Goal: Book appointment/travel/reservation

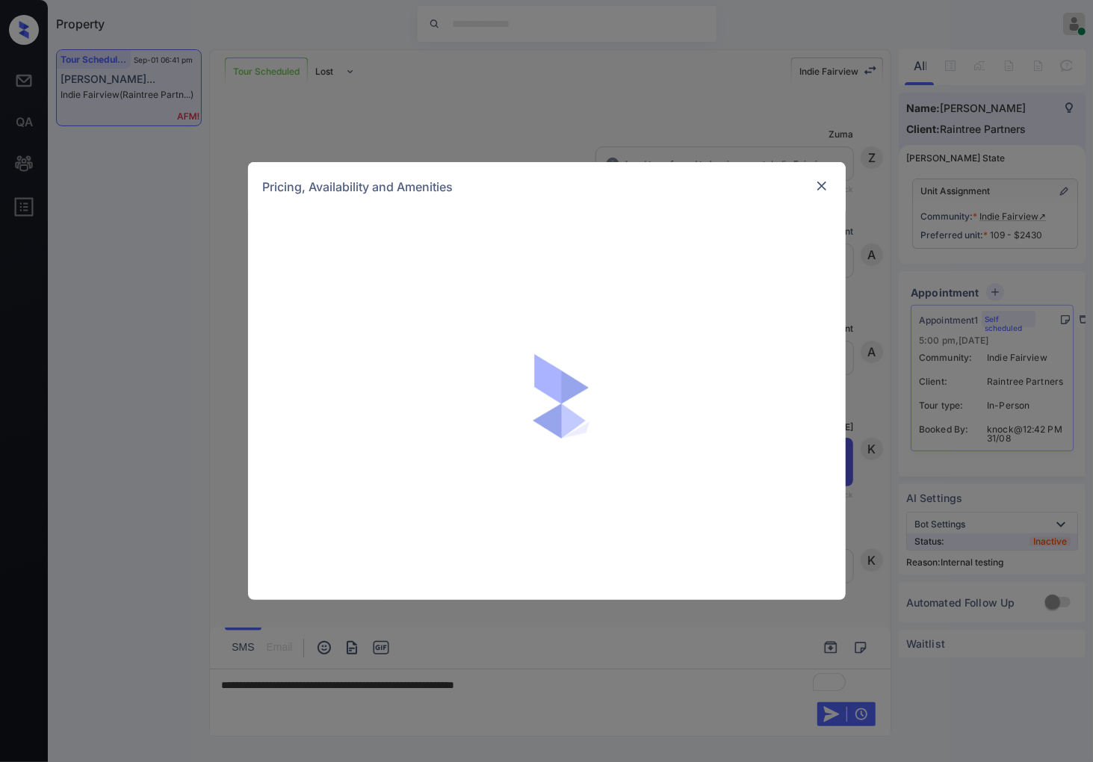
scroll to position [7639, 0]
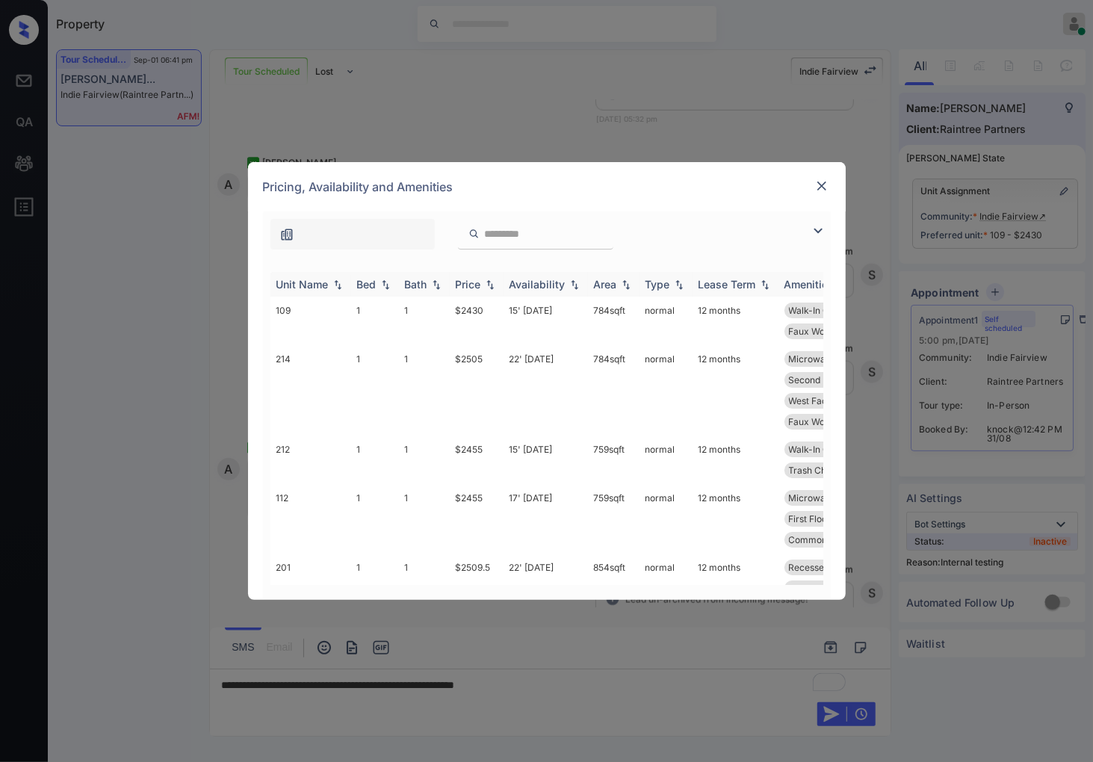
click at [491, 287] on img at bounding box center [490, 285] width 15 height 10
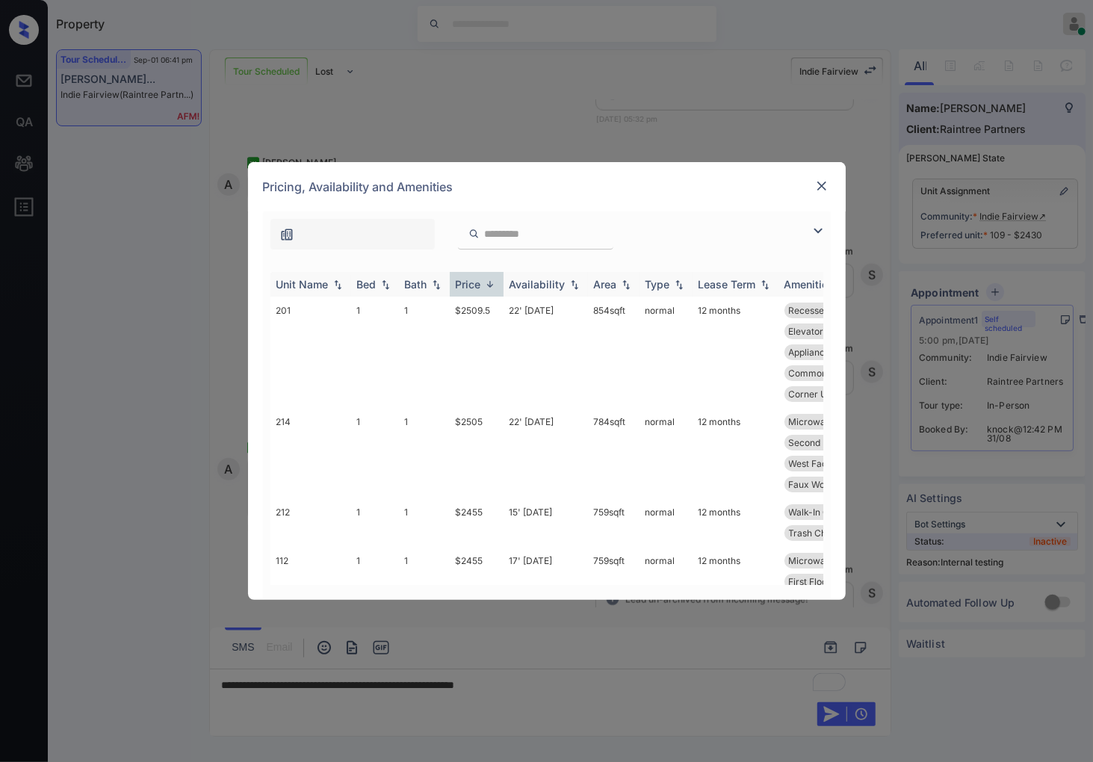
click at [491, 287] on img at bounding box center [490, 284] width 15 height 11
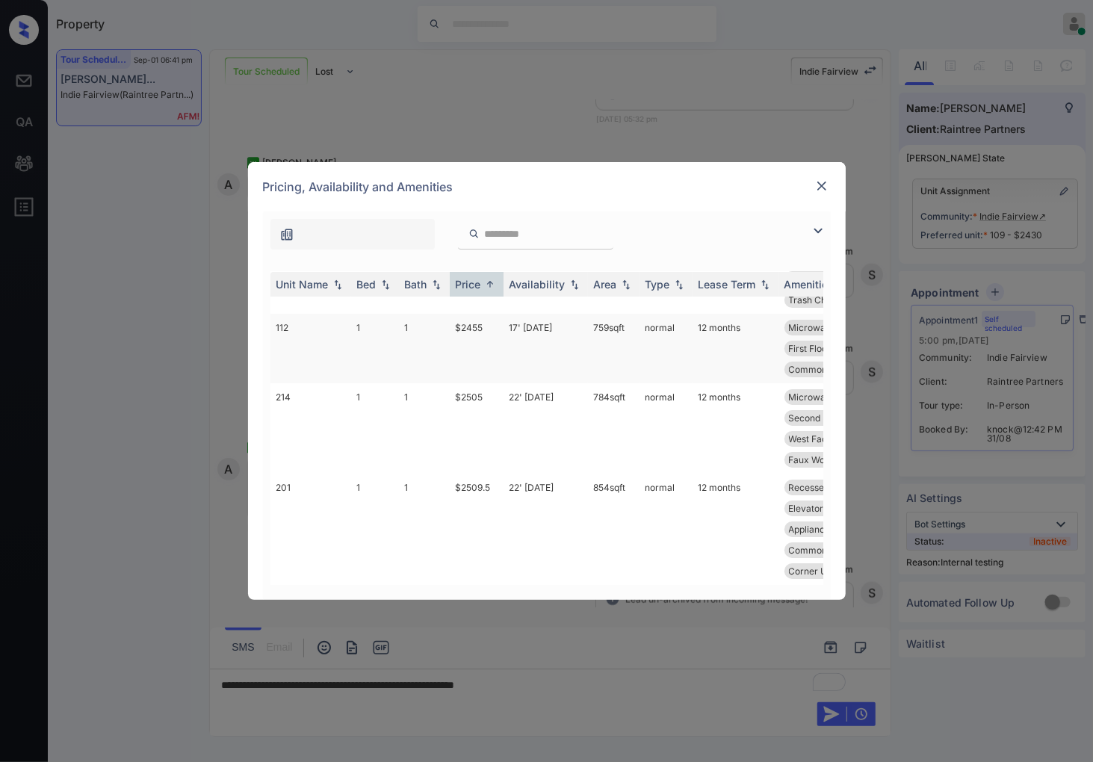
scroll to position [0, 0]
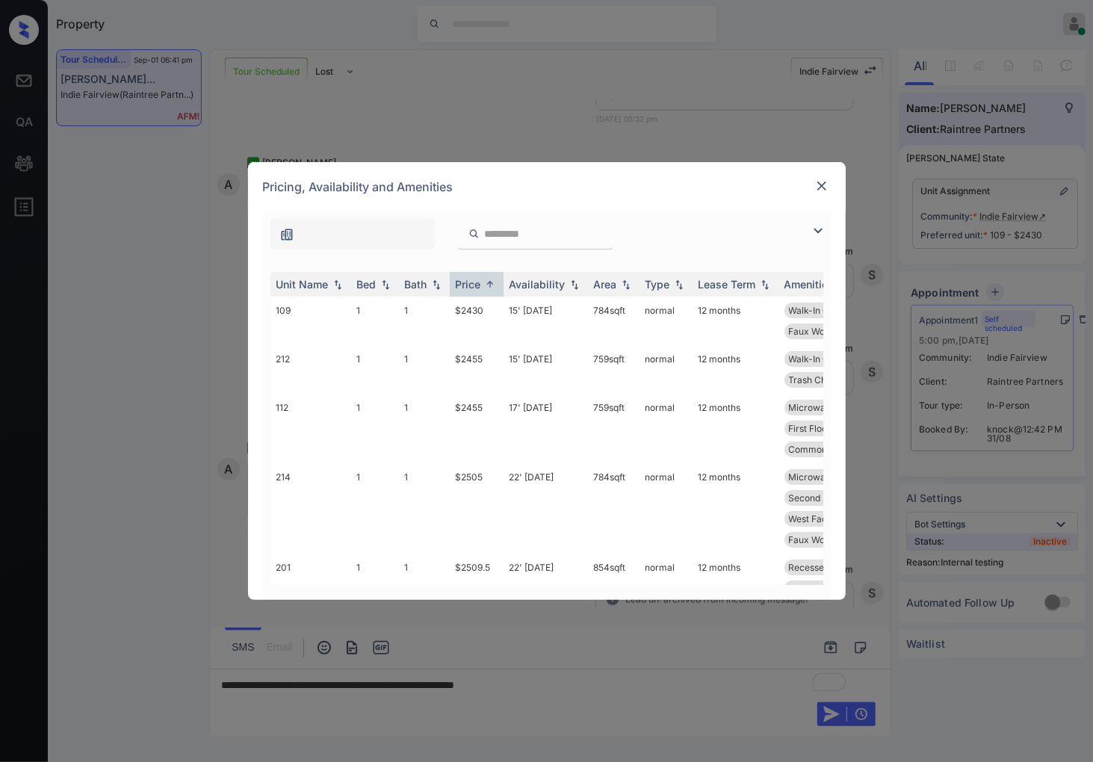
click at [822, 188] on img at bounding box center [822, 186] width 15 height 15
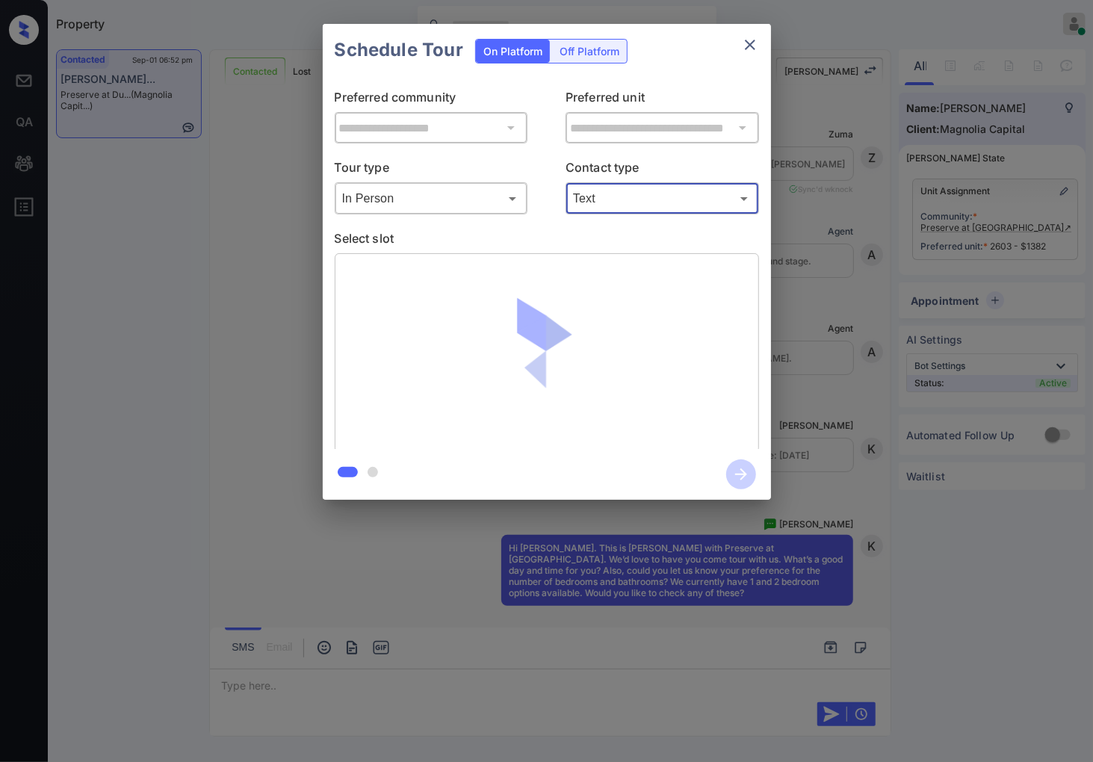
scroll to position [1093, 0]
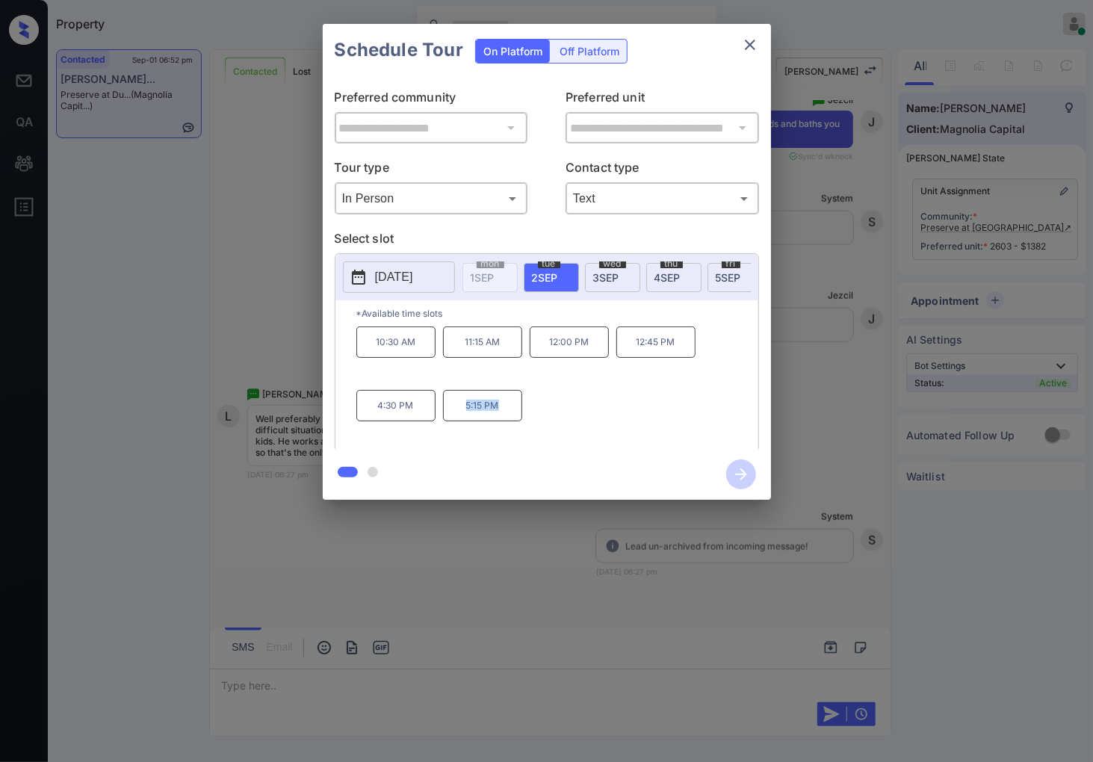
drag, startPoint x: 460, startPoint y: 413, endPoint x: 510, endPoint y: 414, distance: 50.8
click at [510, 414] on p "5:15 PM" at bounding box center [482, 405] width 79 height 31
copy p "5:15 PM"
click at [837, 293] on div "**********" at bounding box center [546, 262] width 1093 height 524
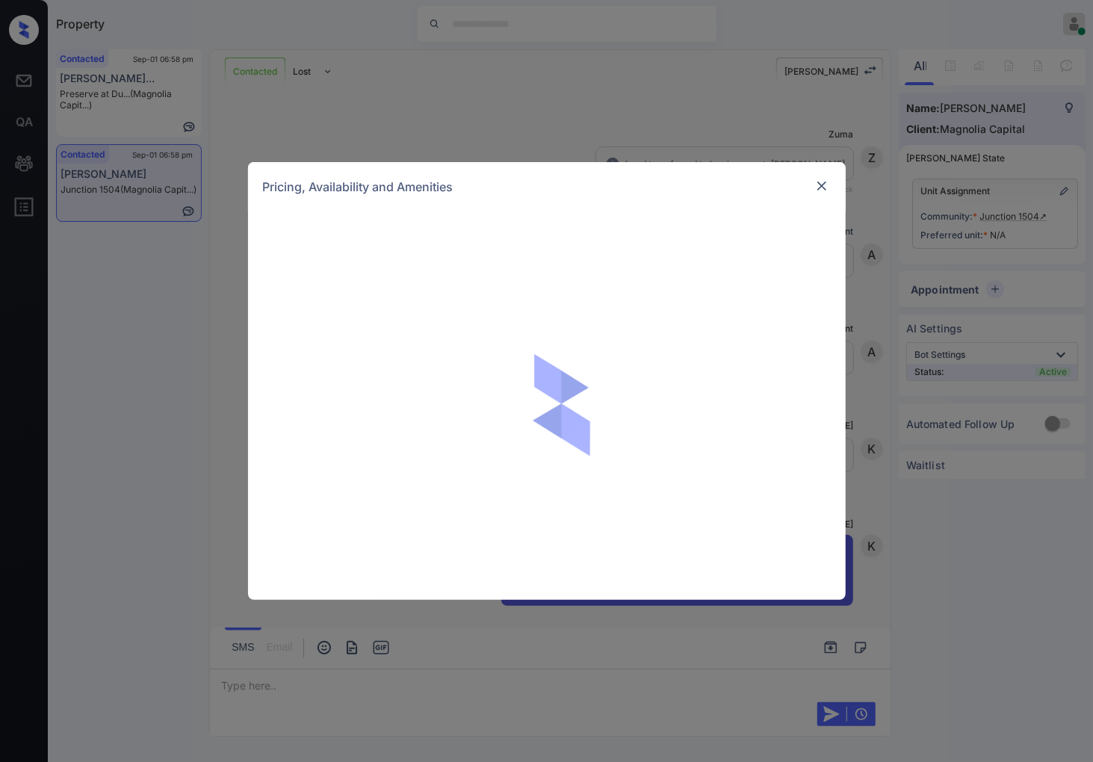
scroll to position [566, 0]
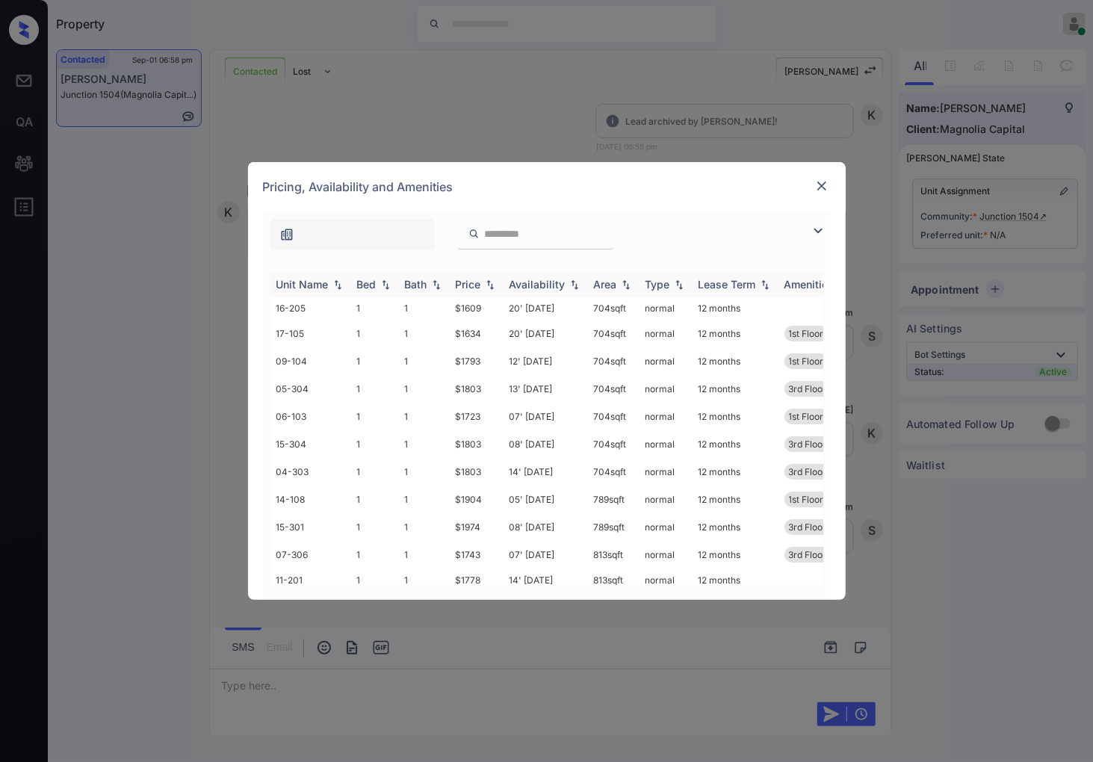
click at [488, 288] on img at bounding box center [490, 285] width 15 height 10
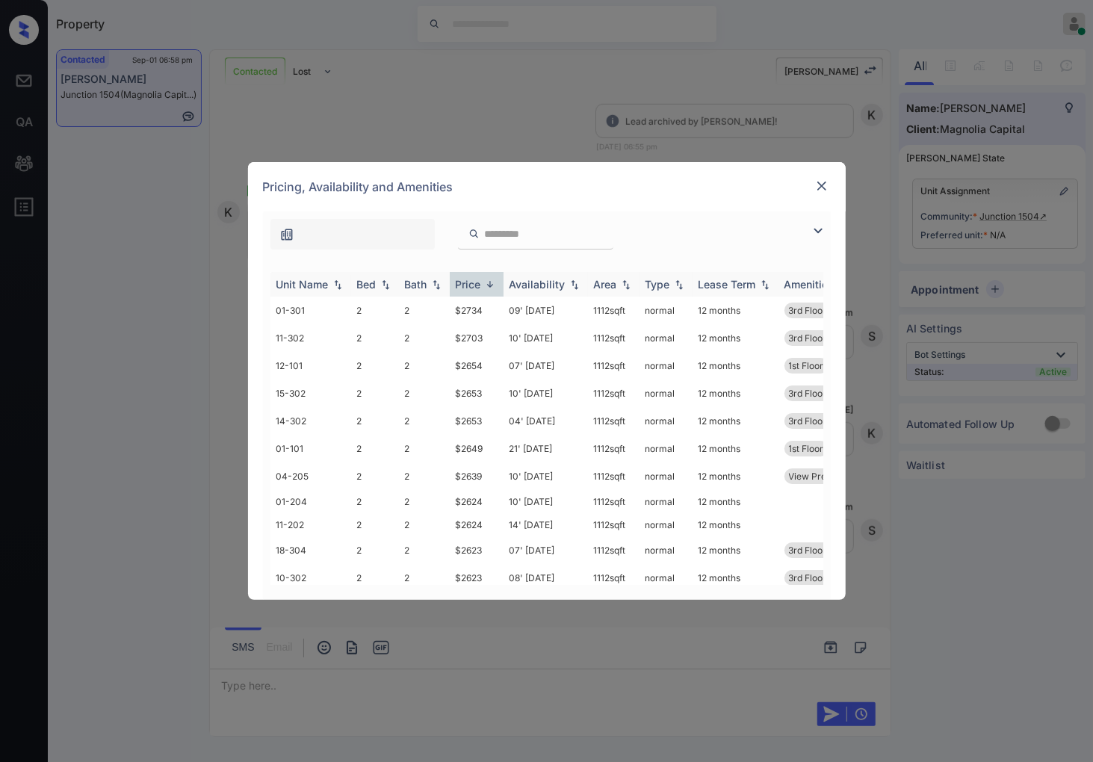
click at [488, 288] on img at bounding box center [490, 284] width 15 height 11
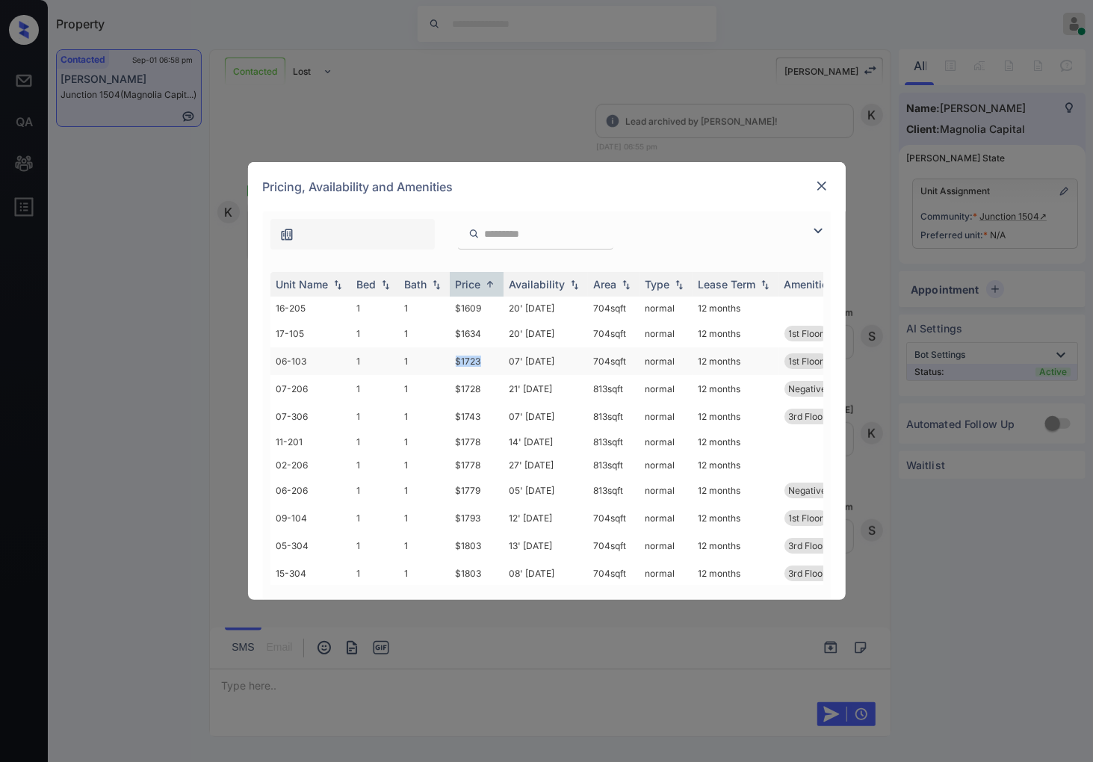
drag, startPoint x: 497, startPoint y: 361, endPoint x: 442, endPoint y: 362, distance: 55.3
click at [442, 362] on tr "06-103 1 1 $1723 07' Oct 25 704 sqft normal 12 months 1st Floor ADA View Premium" at bounding box center [661, 362] width 781 height 28
copy tr "$1723"
click at [463, 351] on td "$1723" at bounding box center [477, 362] width 54 height 28
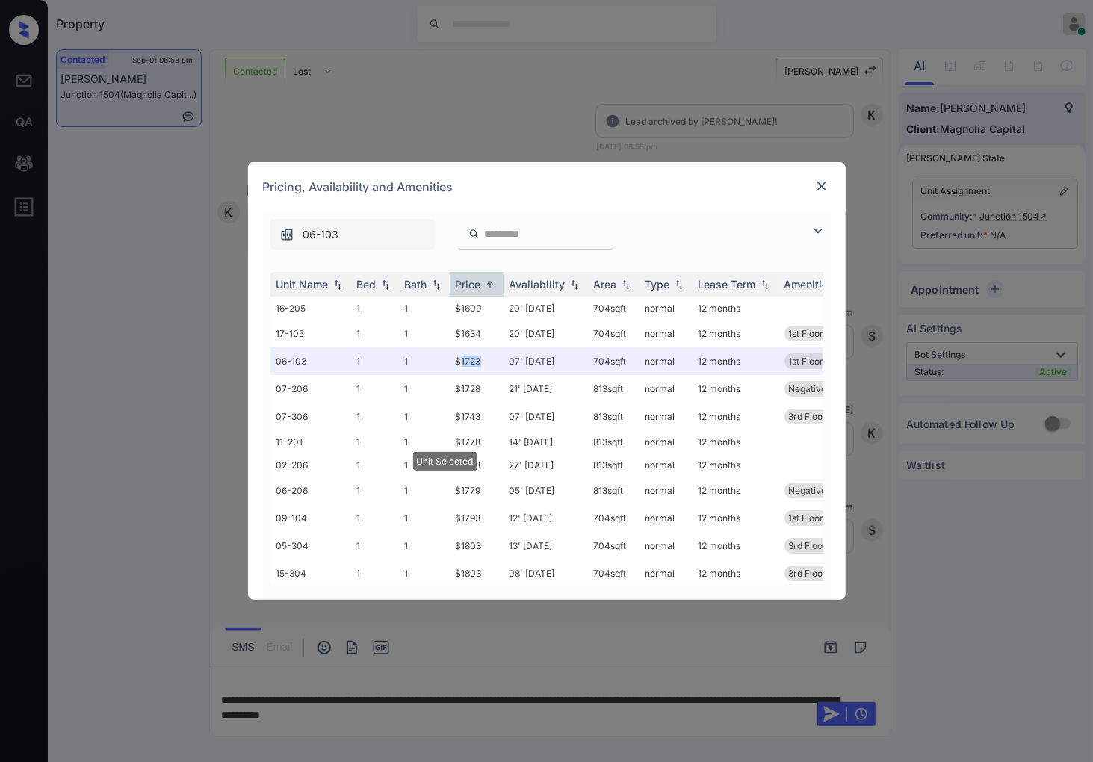
click at [827, 182] on img at bounding box center [822, 186] width 15 height 15
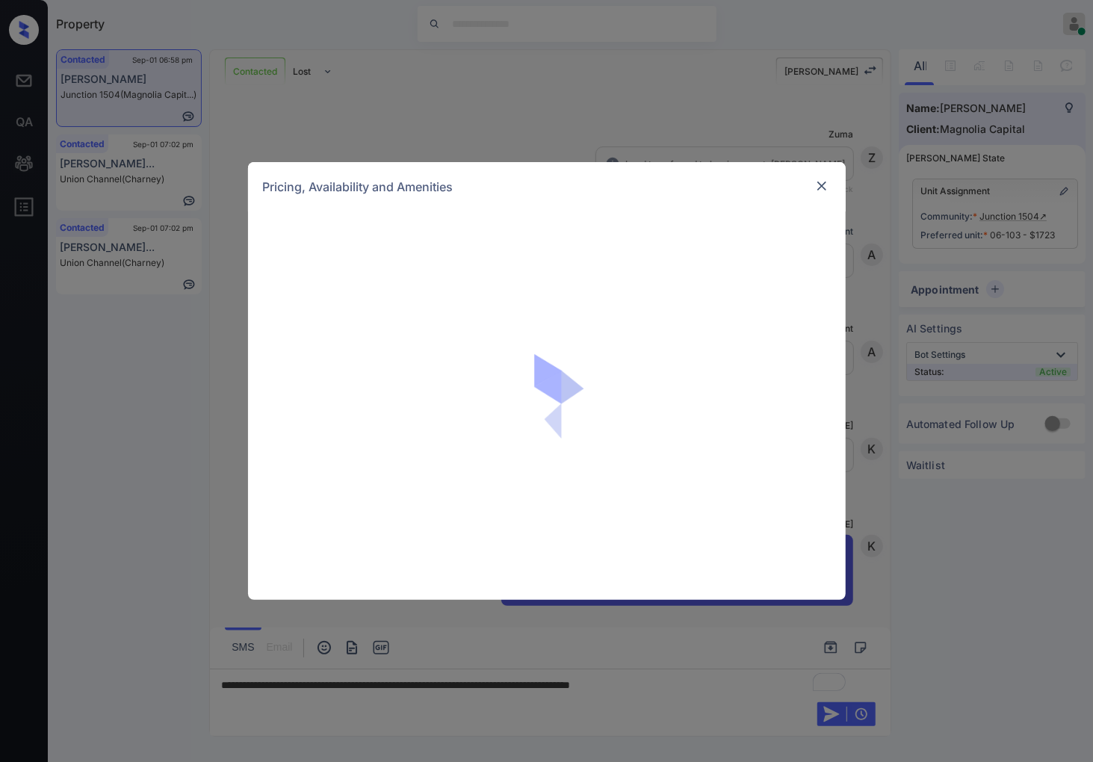
scroll to position [663, 0]
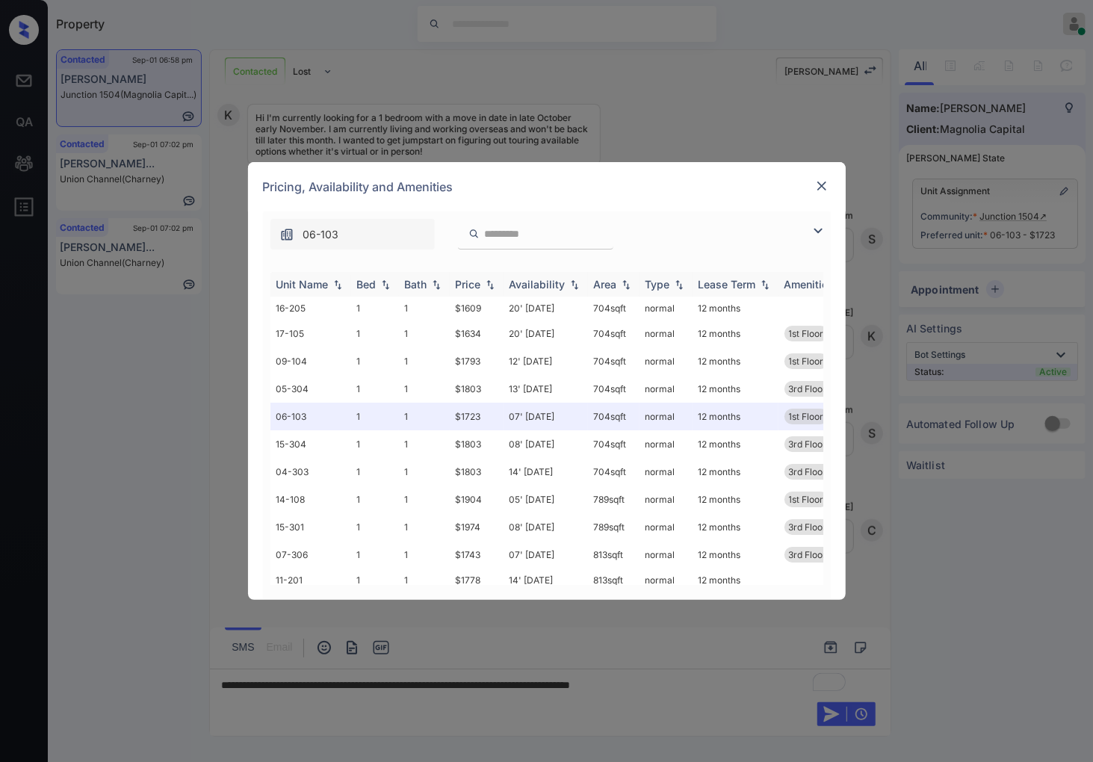
click at [490, 281] on img at bounding box center [490, 285] width 15 height 10
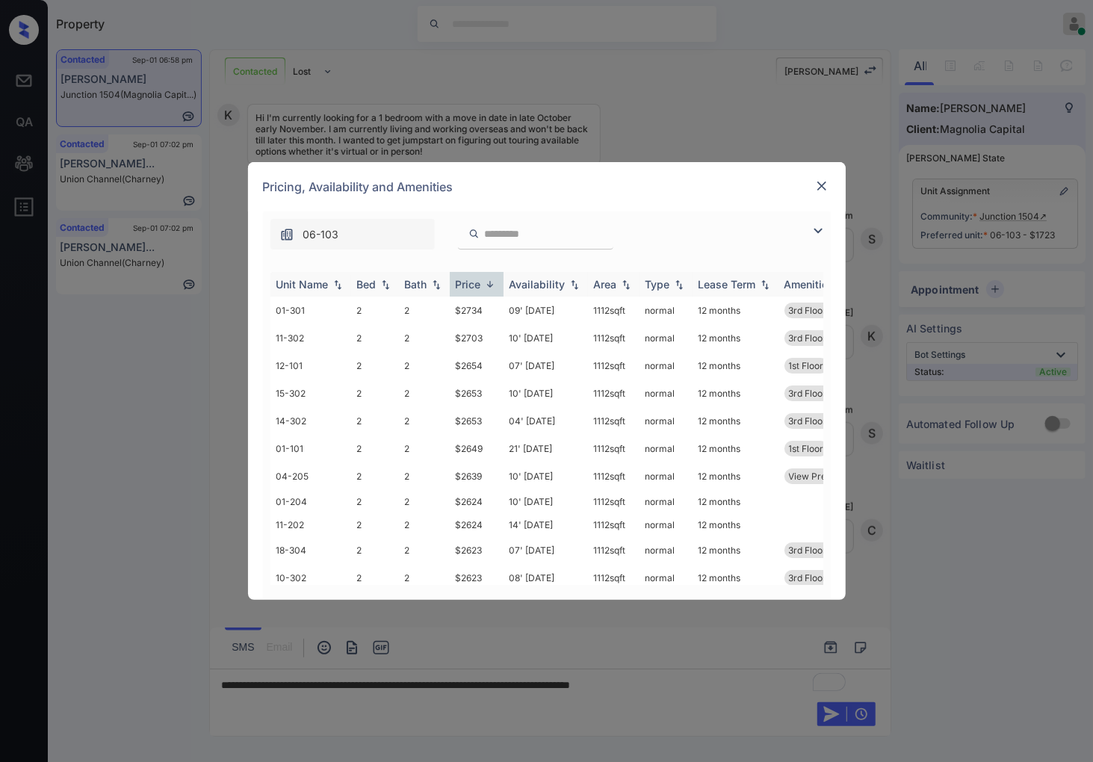
click at [490, 281] on img at bounding box center [490, 284] width 15 height 11
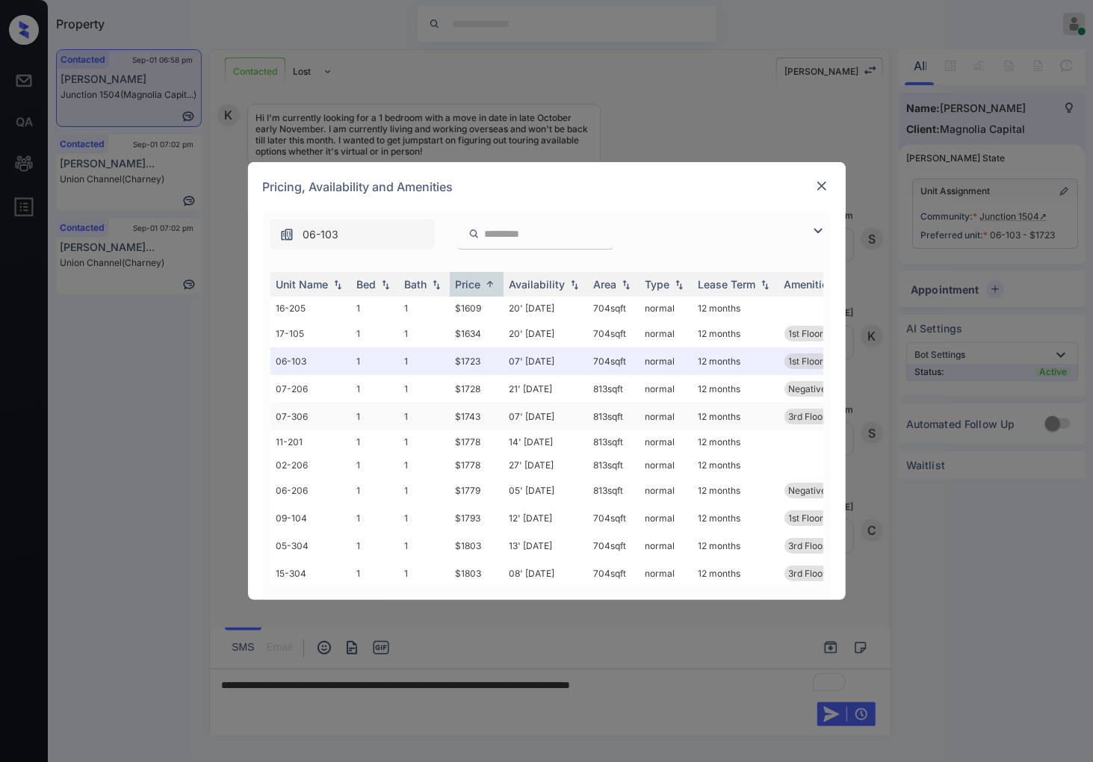
scroll to position [83, 0]
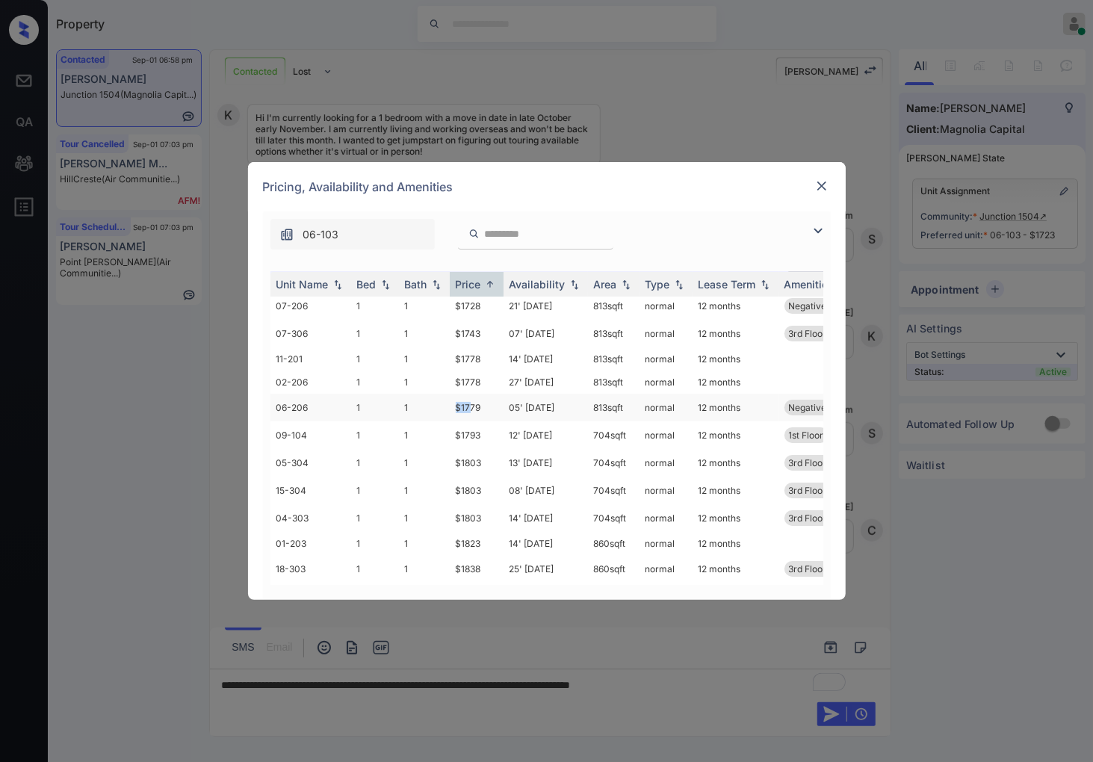
click at [446, 402] on tr "06-206 1 1 $1779 05' Nov 25 813 sqft normal 12 months Negative Locati... View P…" at bounding box center [661, 408] width 781 height 28
drag, startPoint x: 487, startPoint y: 402, endPoint x: 427, endPoint y: 402, distance: 60.5
click at [427, 402] on tr "06-206 1 1 $1779 05' Nov 25 813 sqft normal 12 months Negative Locati... View P…" at bounding box center [661, 408] width 781 height 28
copy tr "$1779"
click at [474, 407] on td "$1779" at bounding box center [477, 408] width 54 height 28
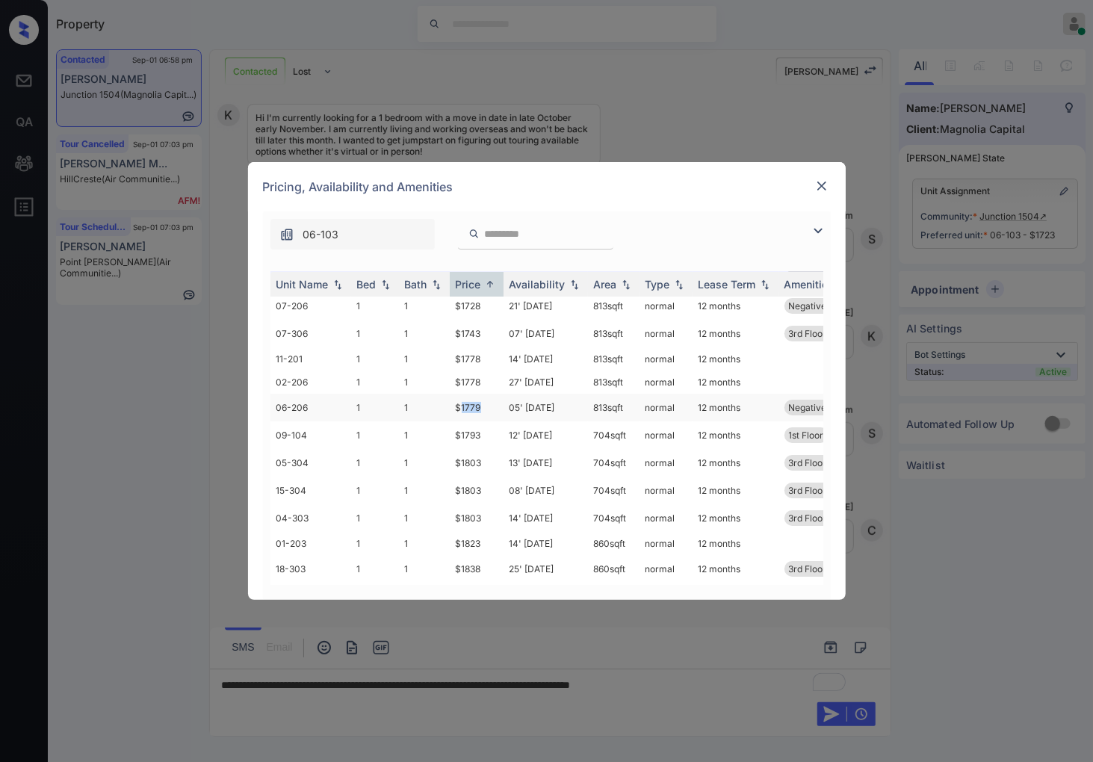
click at [474, 407] on td "$1779" at bounding box center [477, 408] width 54 height 28
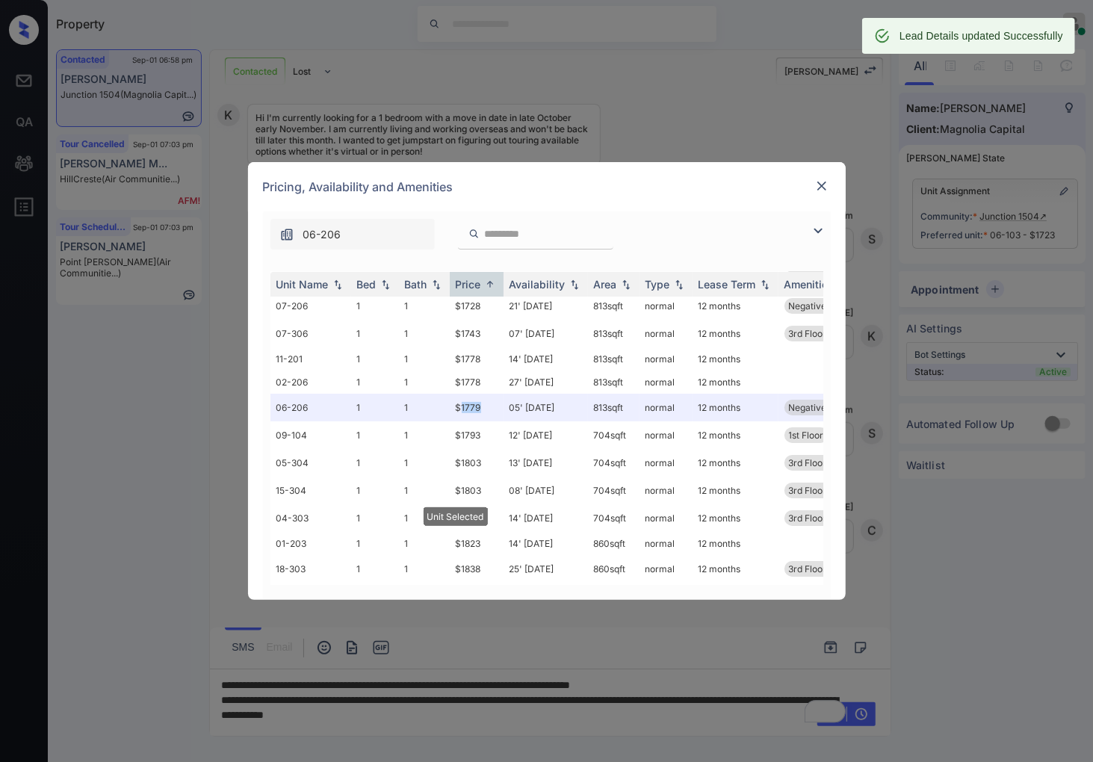
click at [819, 185] on img at bounding box center [822, 186] width 15 height 15
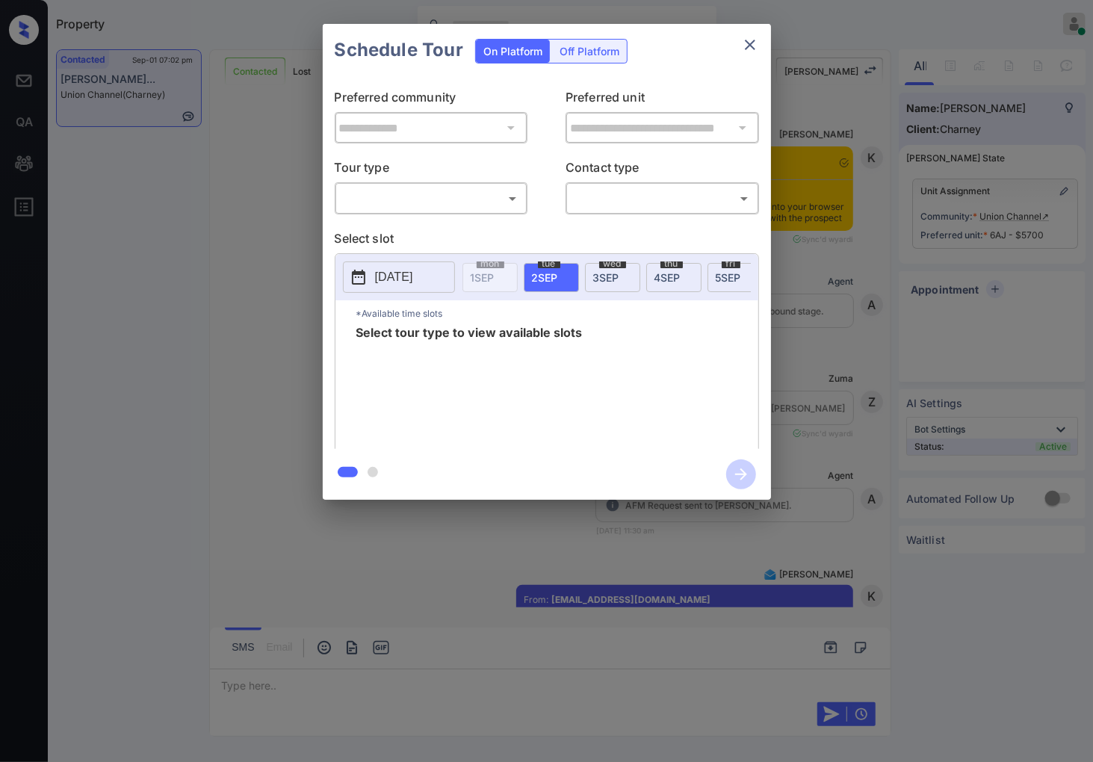
scroll to position [2842, 0]
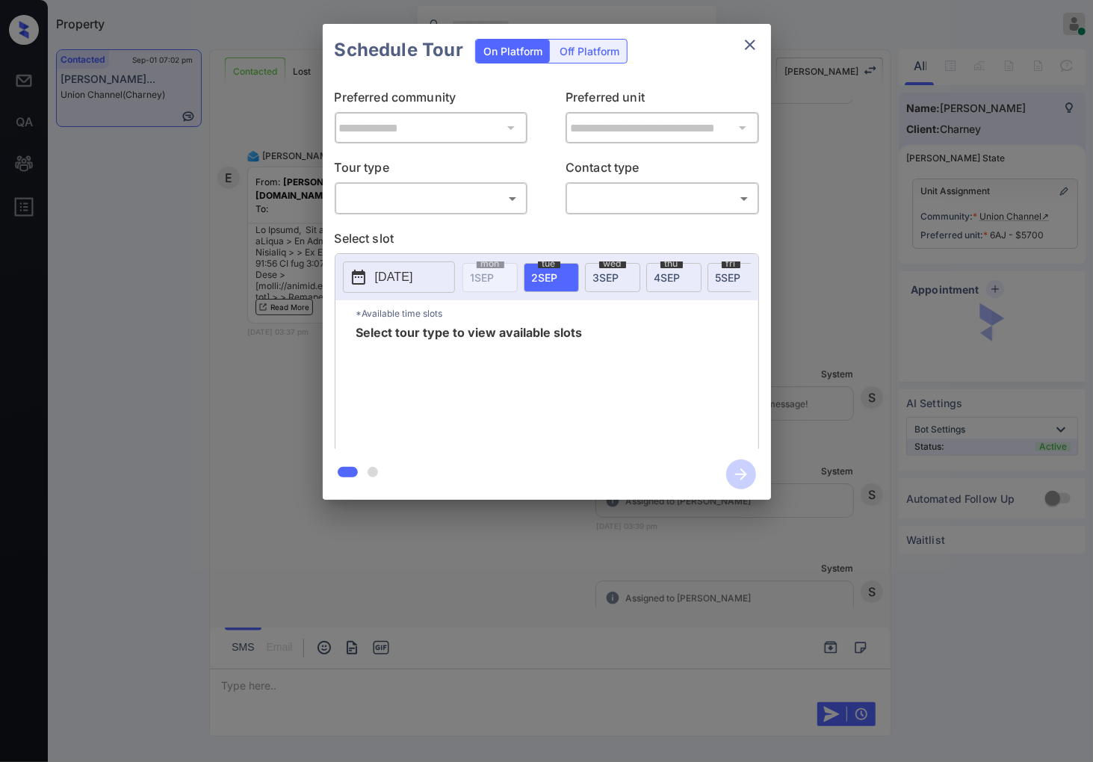
drag, startPoint x: 432, startPoint y: 275, endPoint x: 445, endPoint y: 185, distance: 90.7
click at [445, 193] on body "Property Caroline Dacanay Online Set yourself offline Set yourself on break Pro…" at bounding box center [546, 381] width 1093 height 762
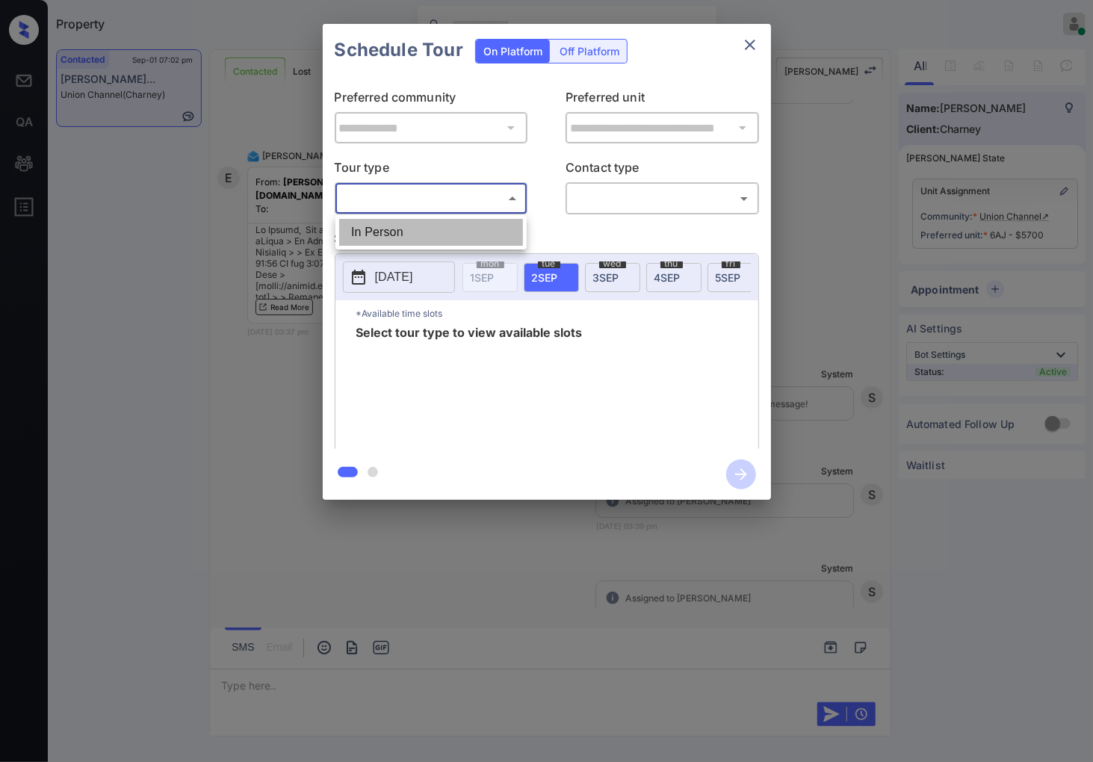
click at [460, 220] on li "In Person" at bounding box center [431, 232] width 184 height 27
type input "********"
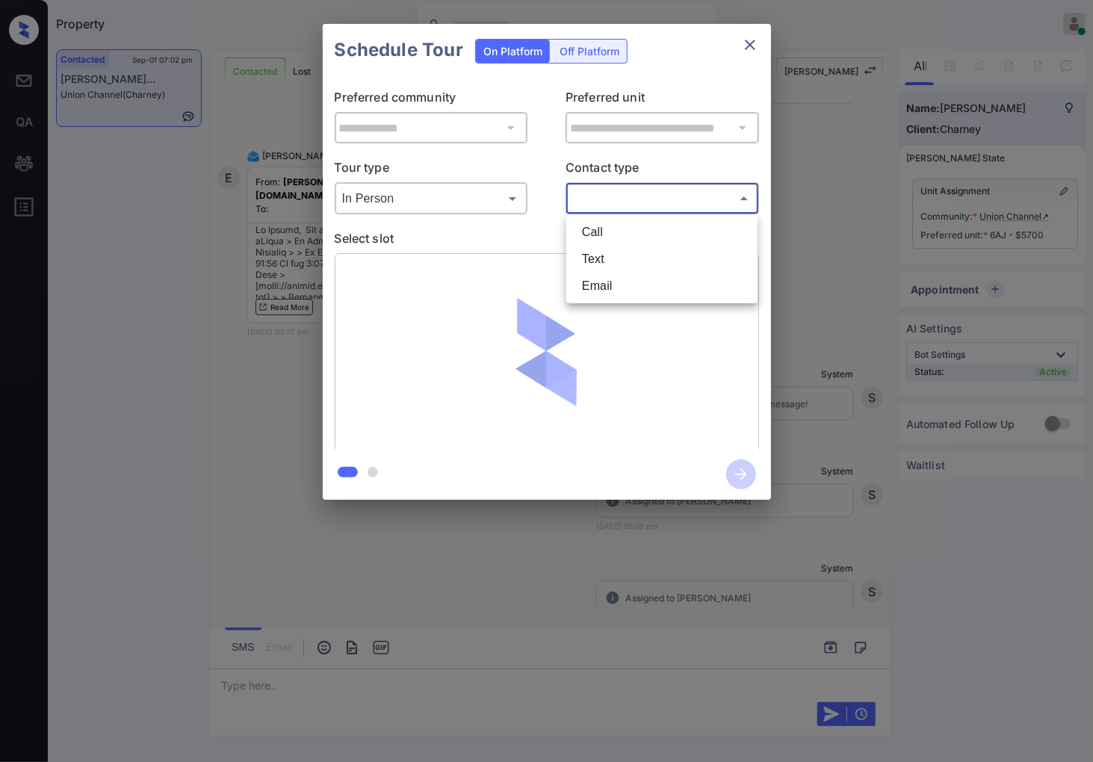
click at [638, 204] on body "Property Caroline Dacanay Online Set yourself offline Set yourself on break Pro…" at bounding box center [546, 381] width 1093 height 762
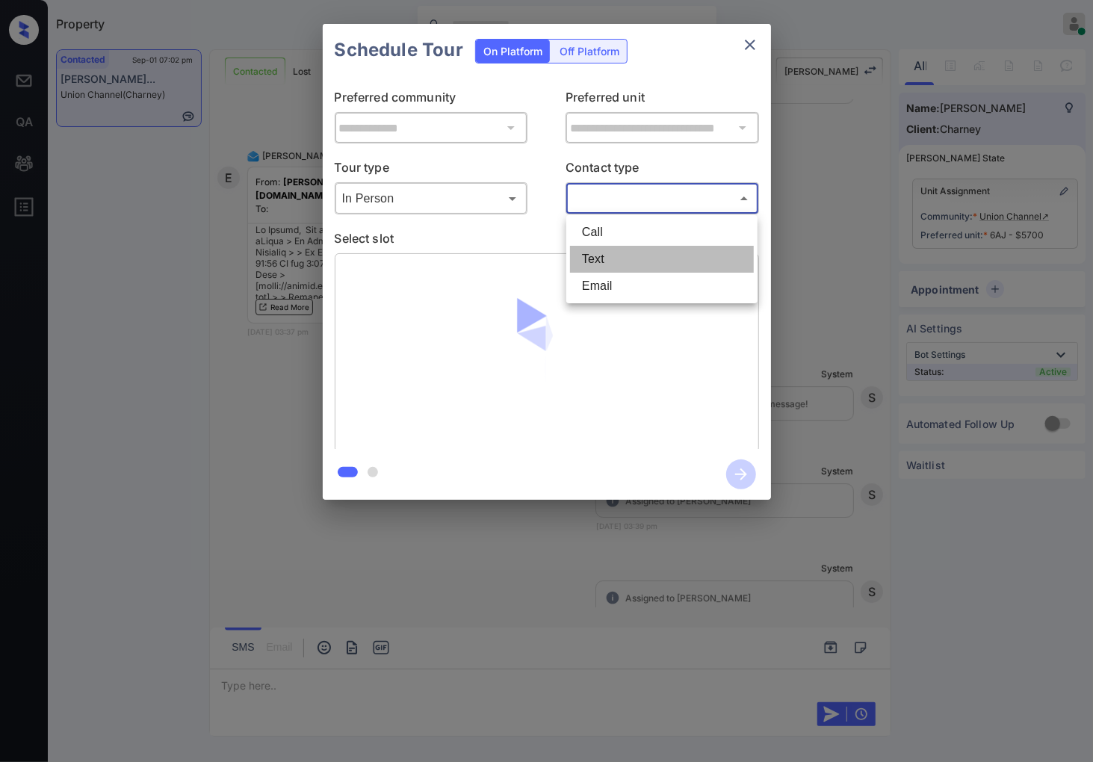
drag, startPoint x: 624, startPoint y: 251, endPoint x: 1, endPoint y: 256, distance: 622.6
click at [621, 252] on li "Text" at bounding box center [662, 259] width 184 height 27
type input "****"
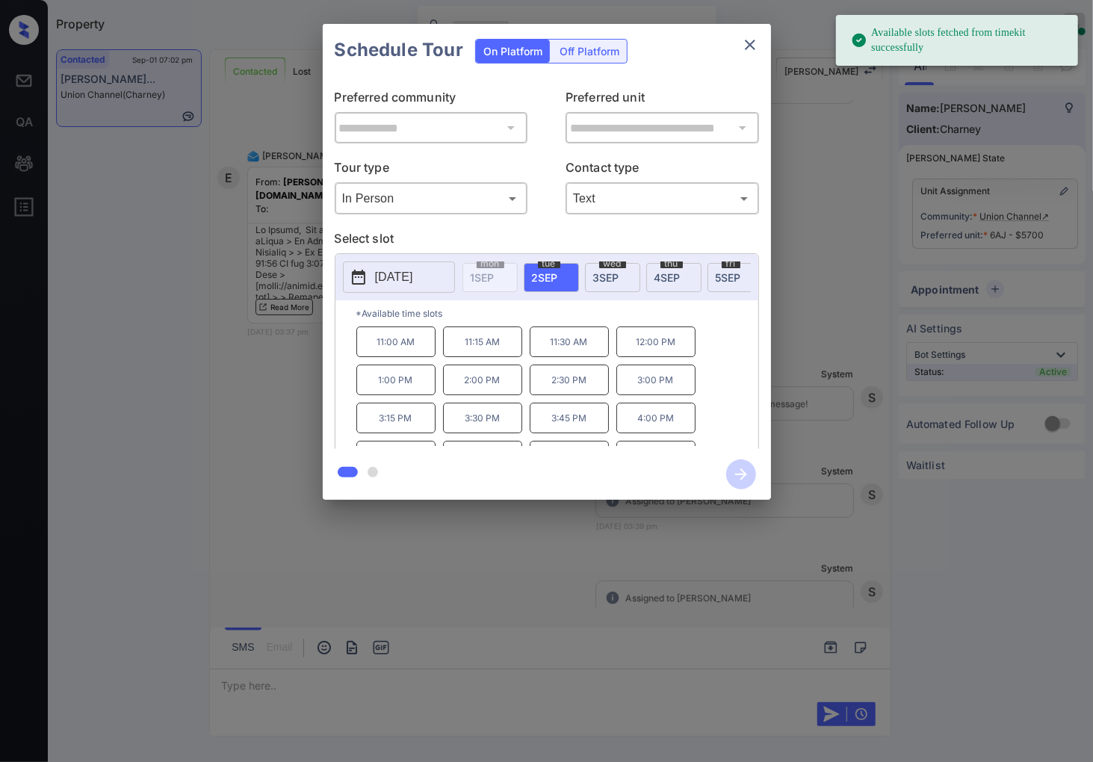
click at [394, 274] on p "[DATE]" at bounding box center [394, 277] width 38 height 18
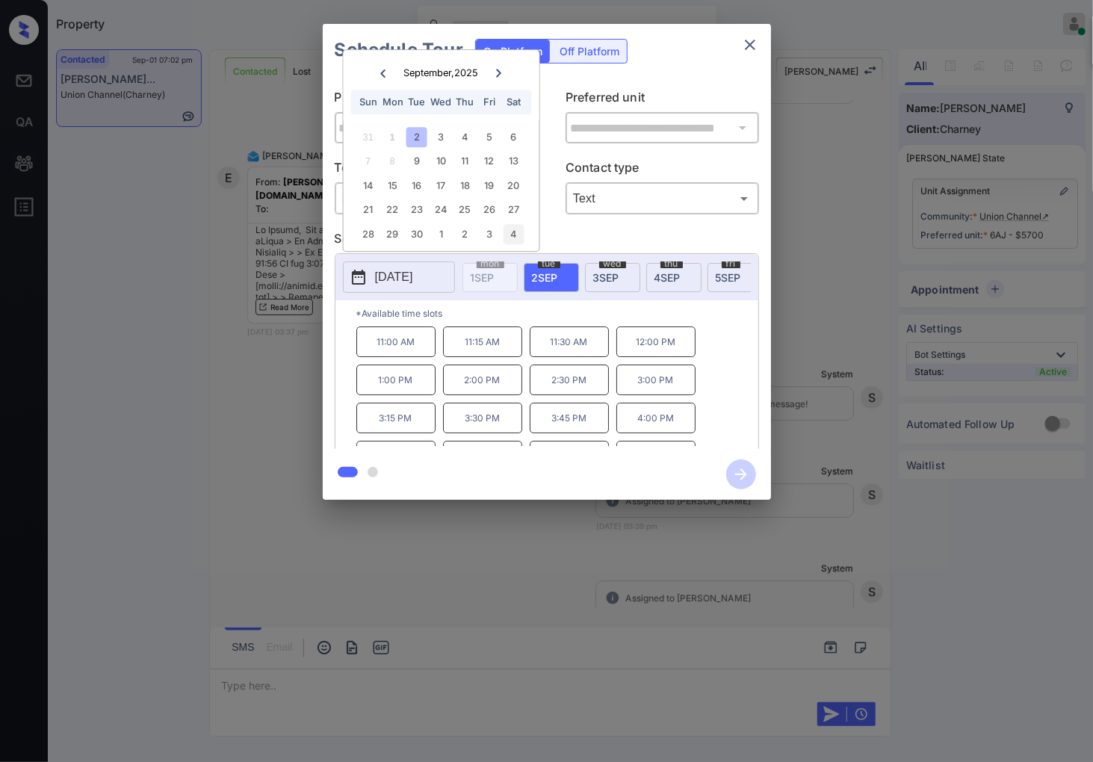
click at [511, 225] on div "4" at bounding box center [514, 234] width 20 height 20
click at [288, 587] on div at bounding box center [546, 381] width 1093 height 762
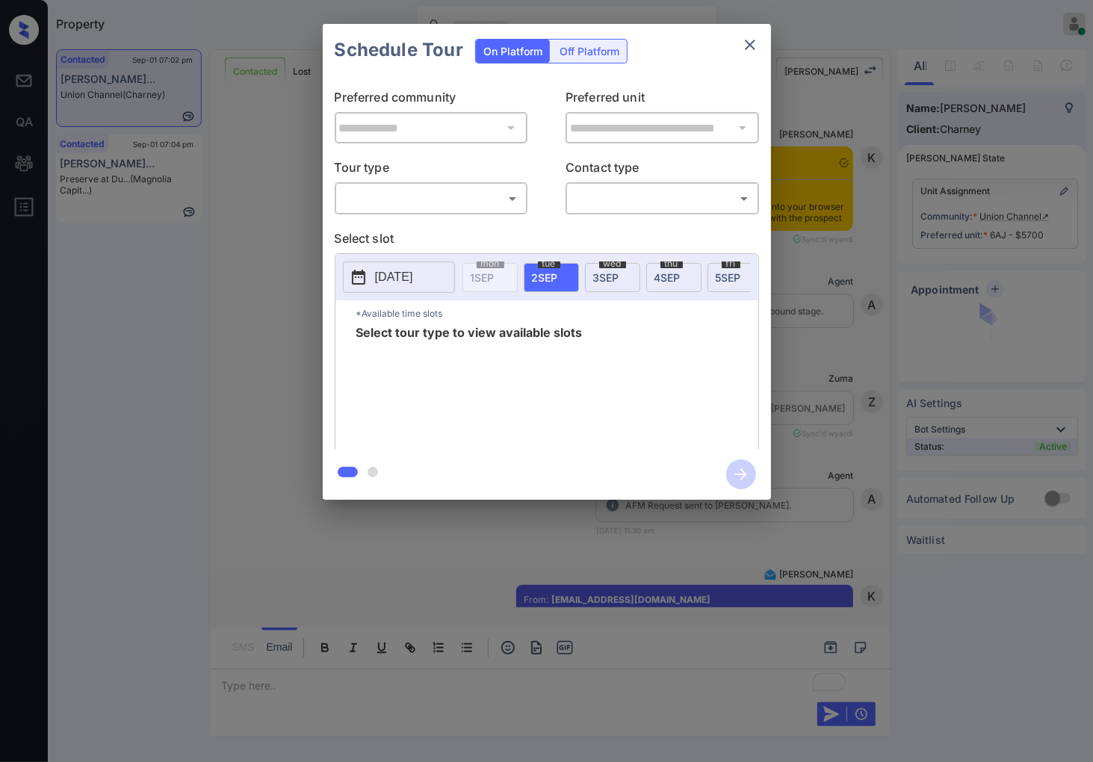
scroll to position [7061, 0]
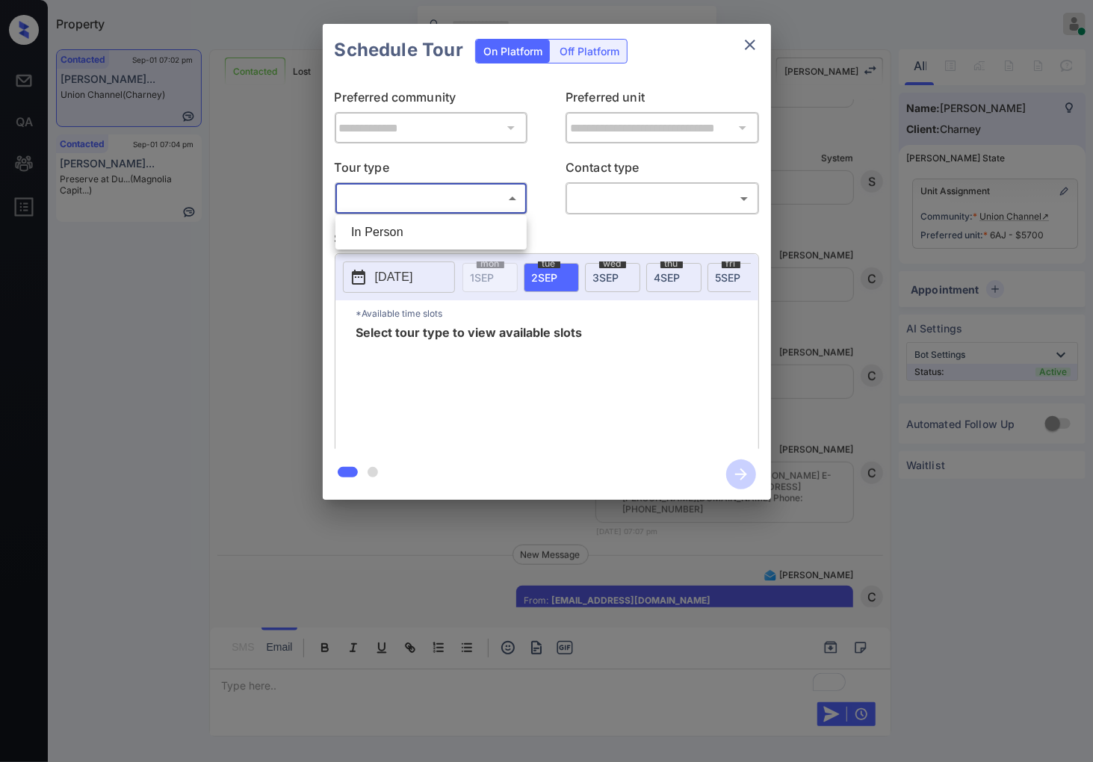
click at [482, 197] on body "Property Caroline Dacanay Online Set yourself offline Set yourself on break Pro…" at bounding box center [546, 381] width 1093 height 762
click at [465, 218] on ul "In Person" at bounding box center [431, 232] width 191 height 34
click at [467, 226] on li "In Person" at bounding box center [431, 232] width 184 height 27
type input "********"
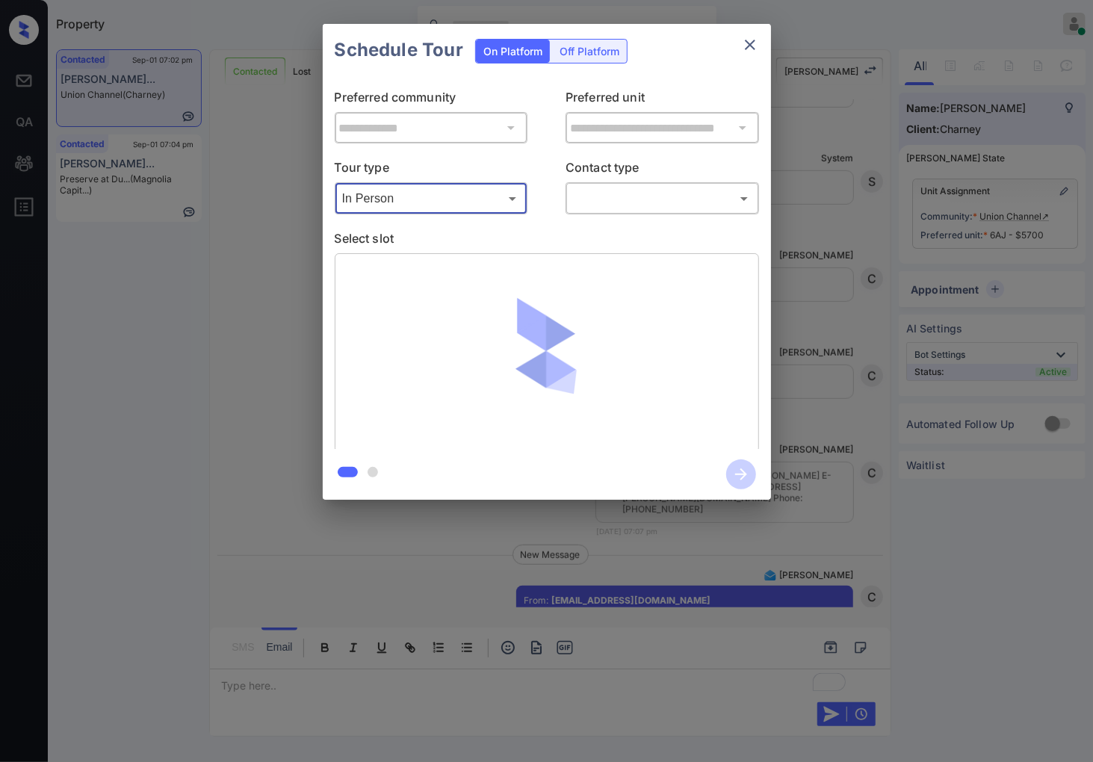
click at [631, 196] on body "Property Caroline Dacanay Online Set yourself offline Set yourself on break Pro…" at bounding box center [546, 381] width 1093 height 762
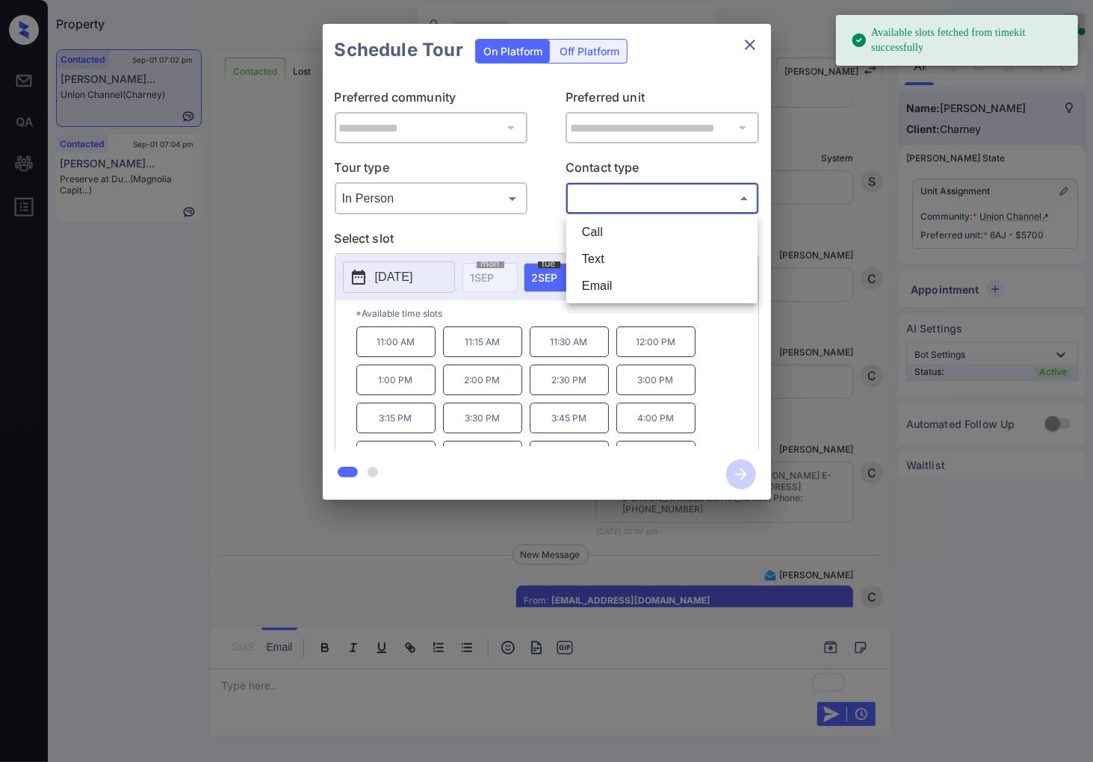
click at [631, 259] on li "Text" at bounding box center [662, 259] width 184 height 27
type input "****"
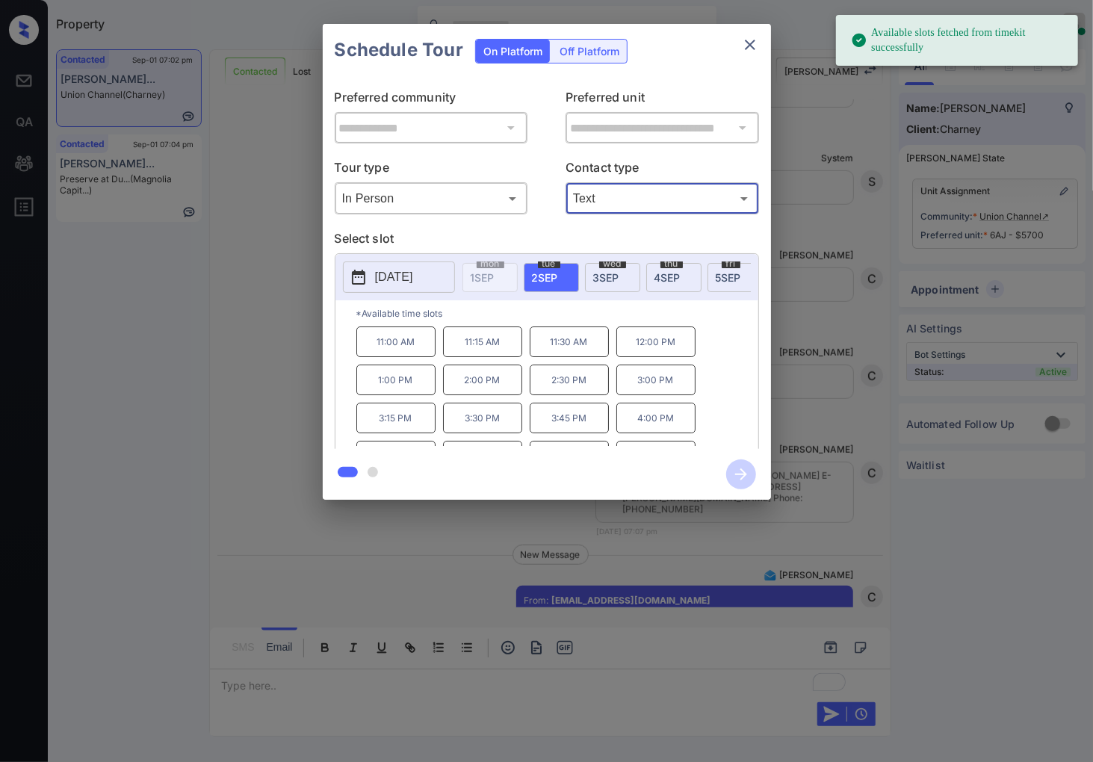
click at [352, 281] on icon at bounding box center [358, 277] width 13 height 15
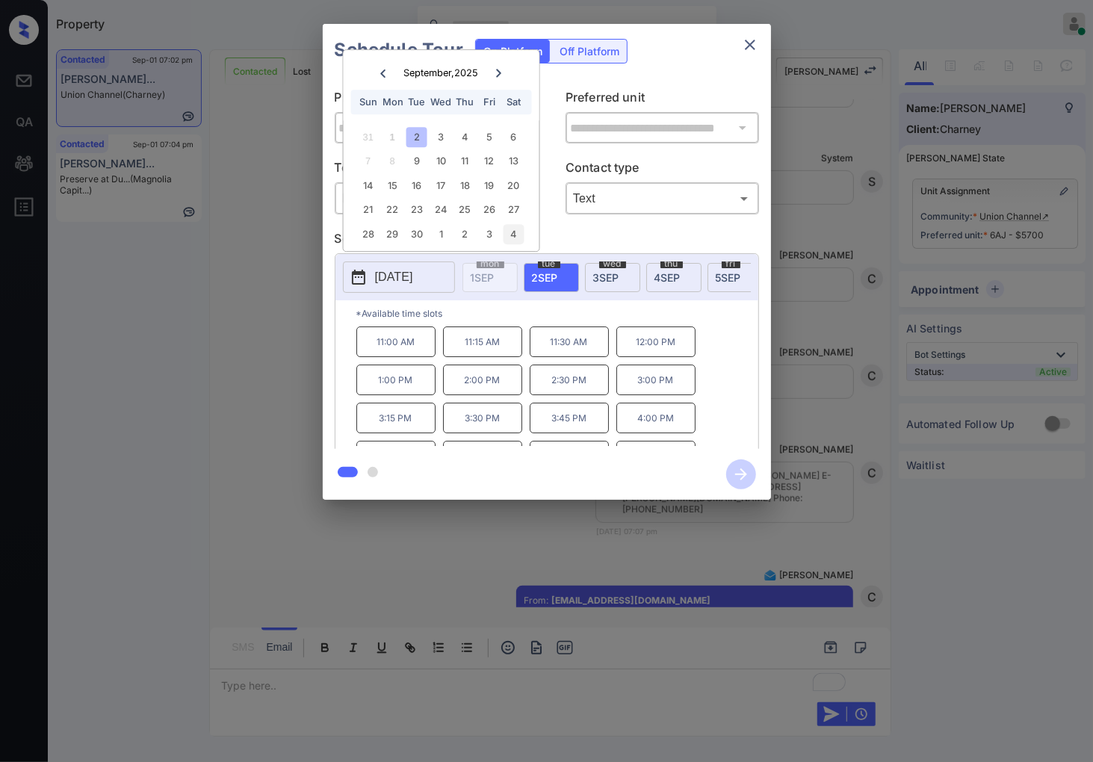
click at [516, 237] on div "4" at bounding box center [514, 234] width 20 height 20
click at [569, 344] on p "11:00 AM" at bounding box center [569, 342] width 79 height 31
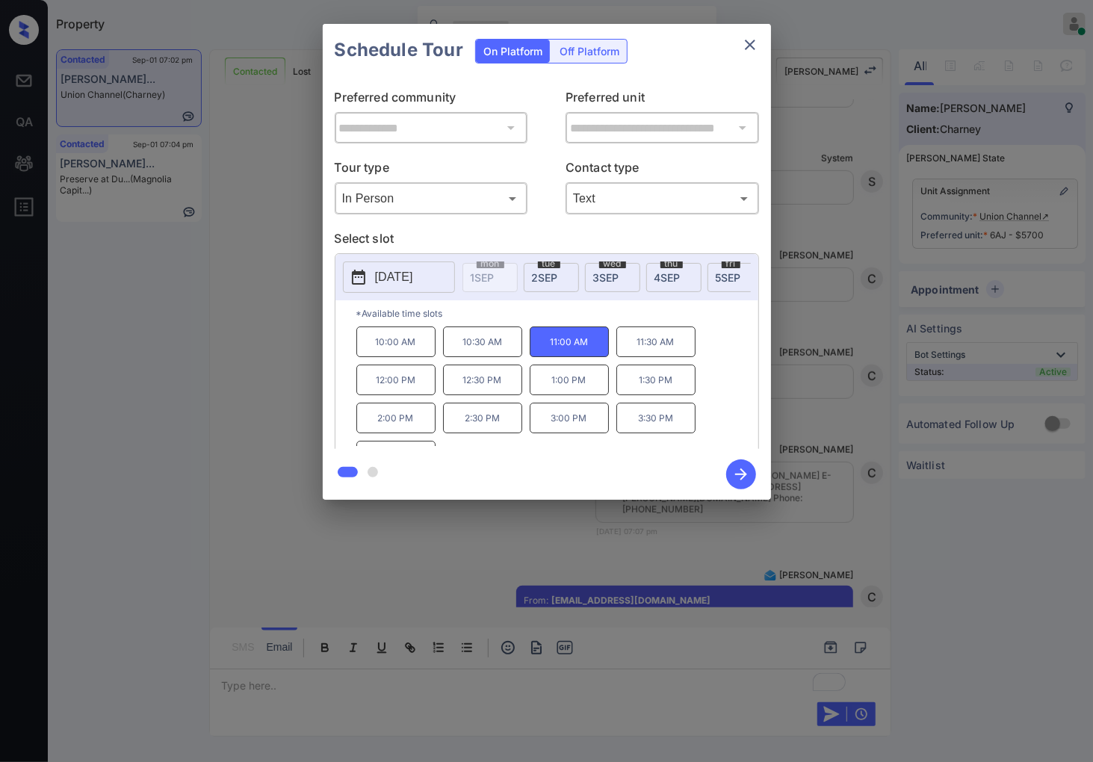
click at [733, 469] on icon "button" at bounding box center [741, 475] width 30 height 30
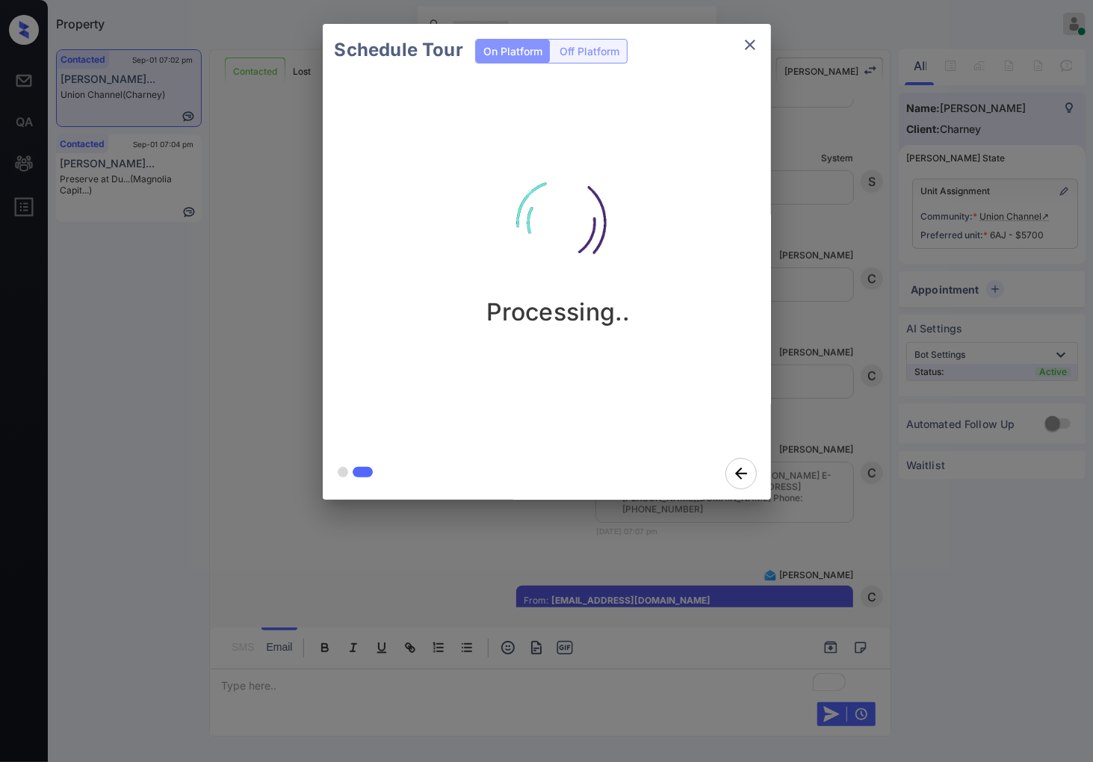
scroll to position [7379, 0]
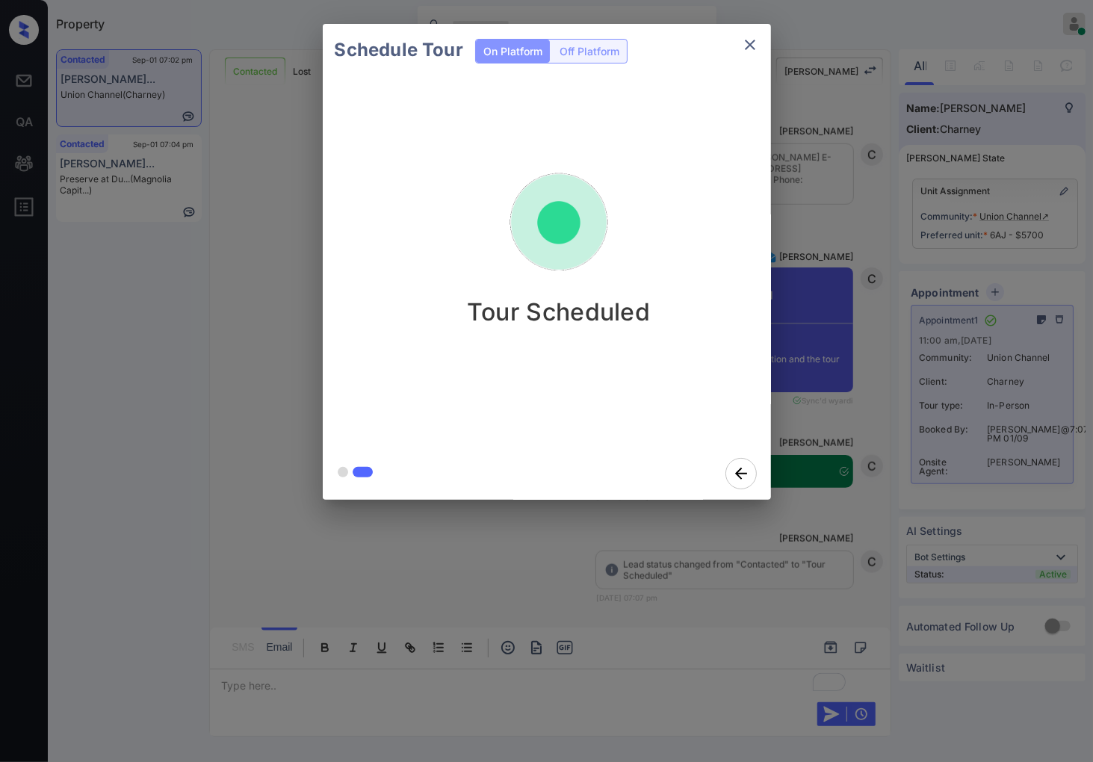
click at [244, 505] on div "Schedule Tour On Platform Off Platform Tour Scheduled" at bounding box center [546, 262] width 1093 height 524
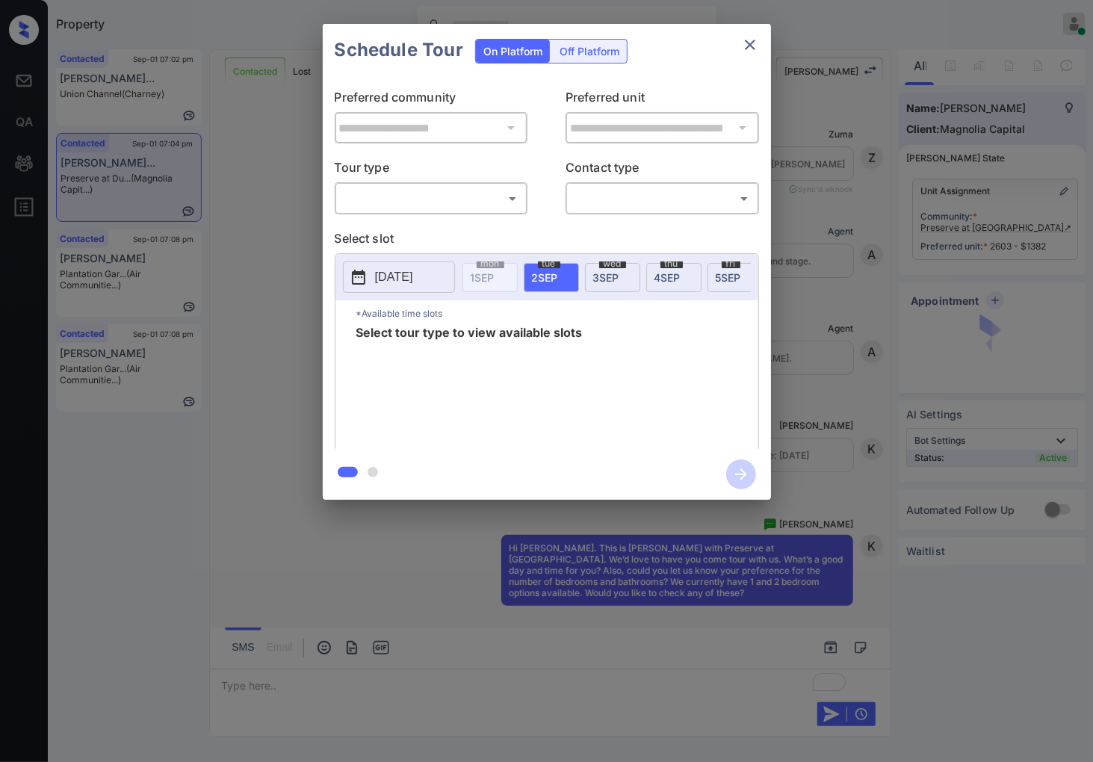
scroll to position [3920, 0]
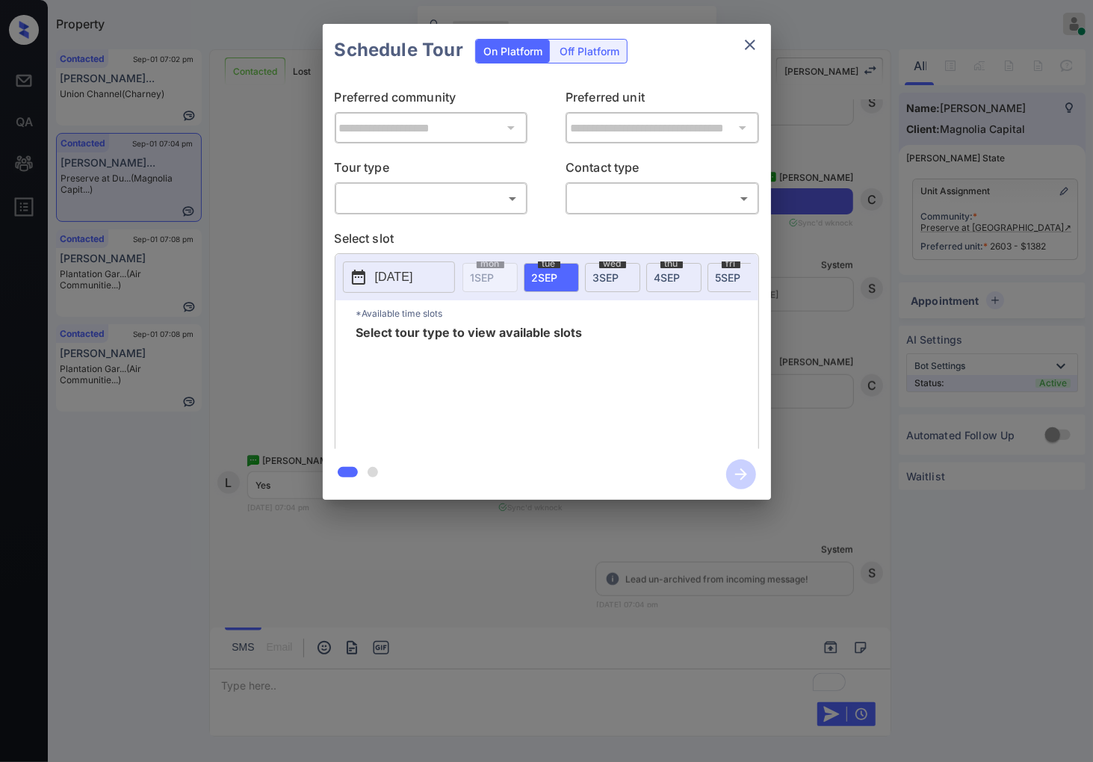
click at [472, 194] on body "Property [PERSON_NAME] Online Set yourself offline Set yourself on break Profil…" at bounding box center [546, 381] width 1093 height 762
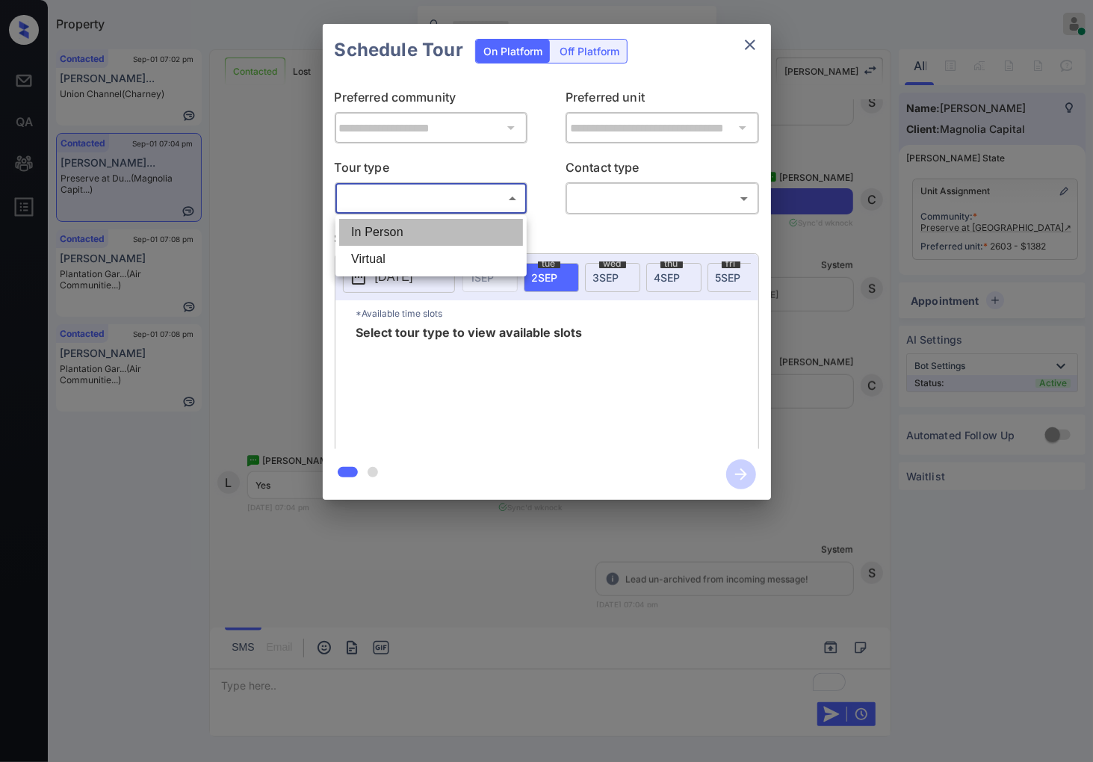
click at [464, 233] on li "In Person" at bounding box center [431, 232] width 184 height 27
type input "********"
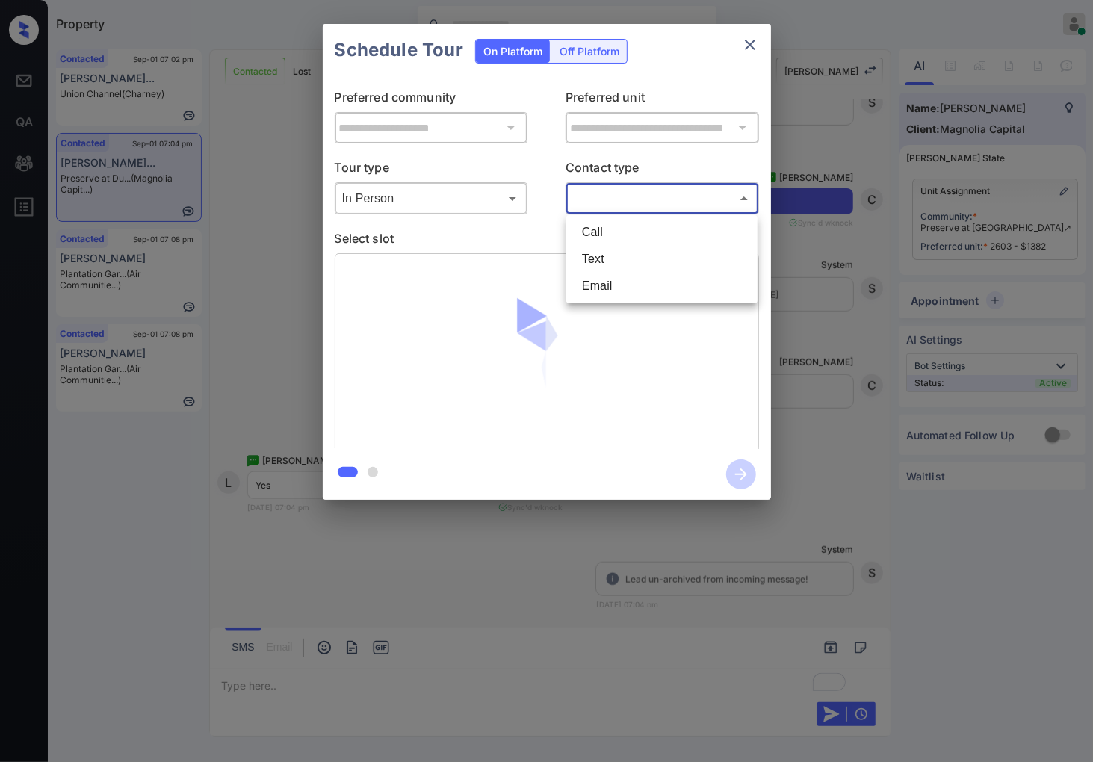
click at [632, 208] on body "Property [PERSON_NAME] Online Set yourself offline Set yourself on break Profil…" at bounding box center [546, 381] width 1093 height 762
click at [619, 269] on li "Text" at bounding box center [662, 259] width 184 height 27
type input "****"
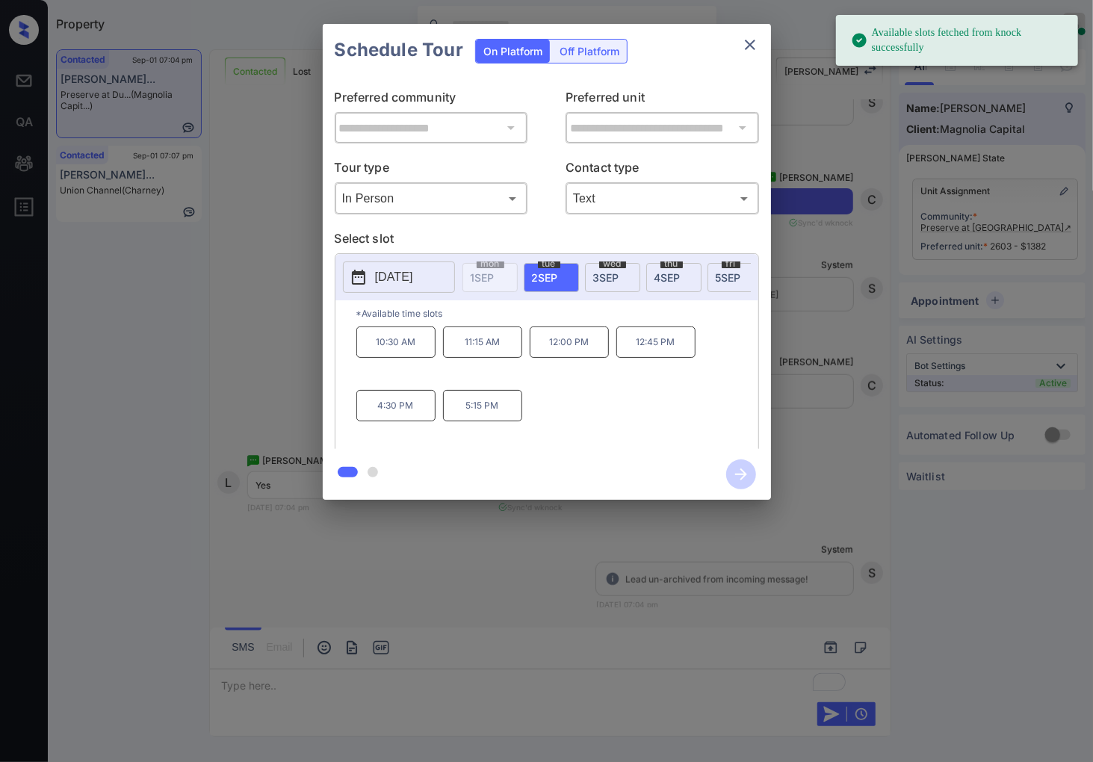
click at [413, 271] on p "[DATE]" at bounding box center [394, 277] width 38 height 18
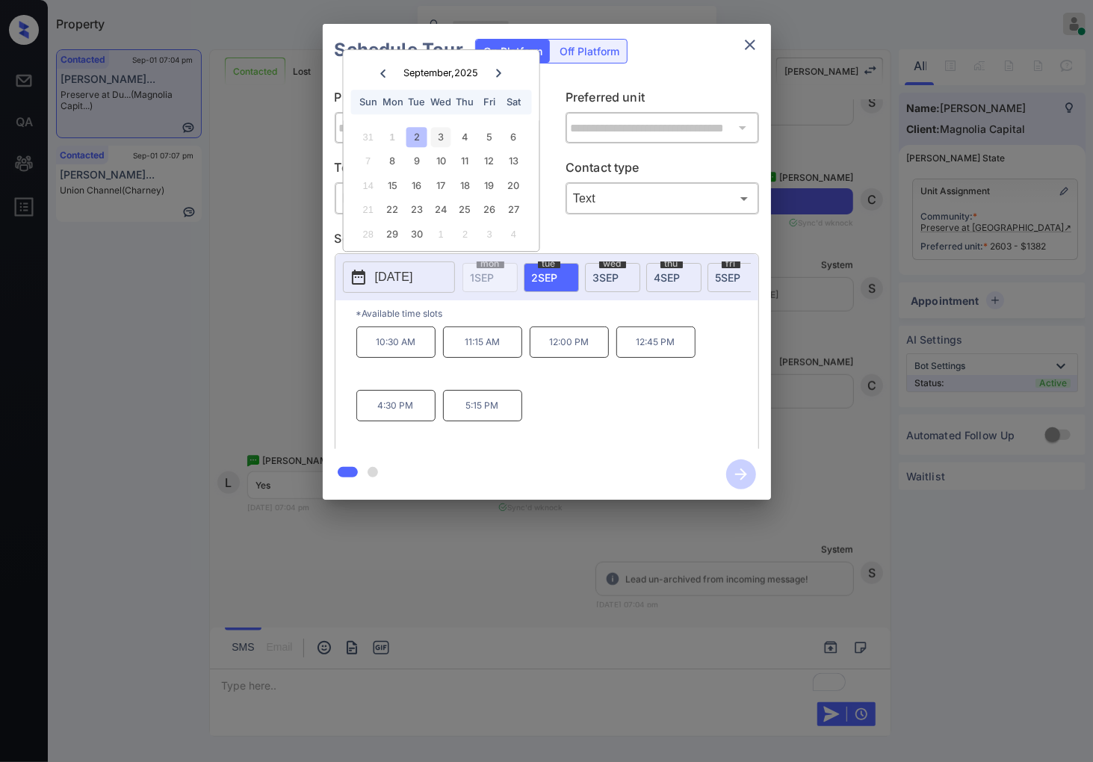
click at [444, 132] on div "3" at bounding box center [441, 137] width 20 height 20
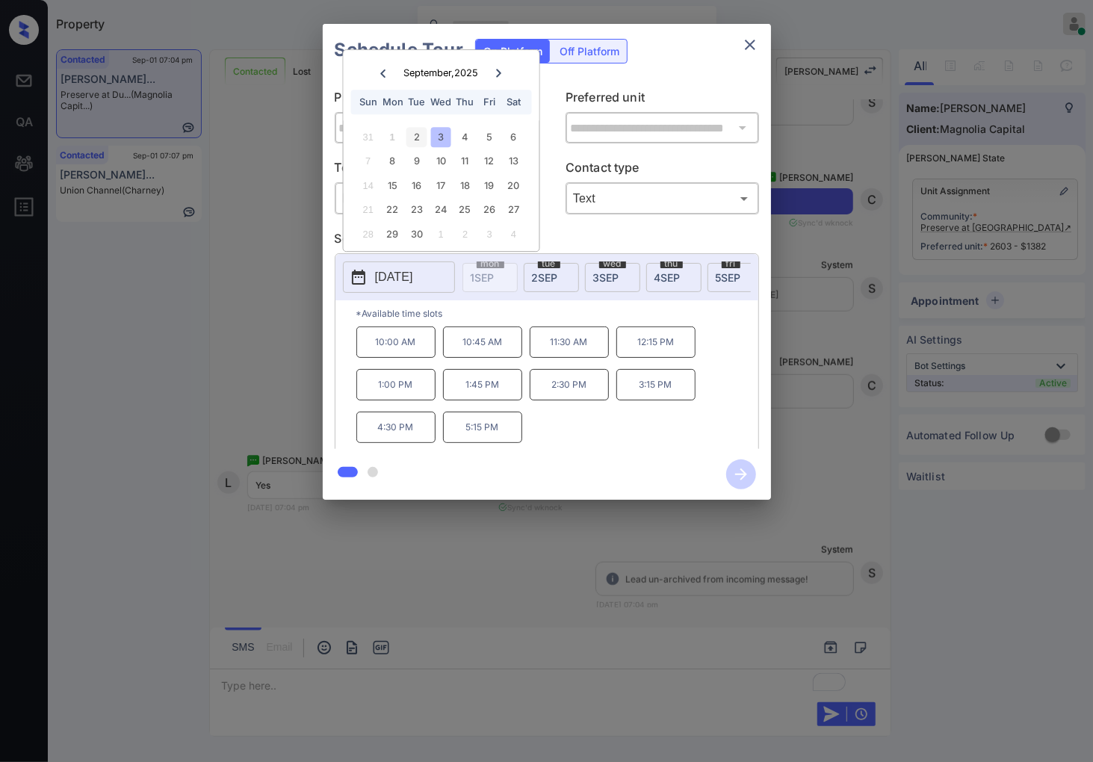
click at [419, 139] on div "2" at bounding box center [417, 137] width 20 height 20
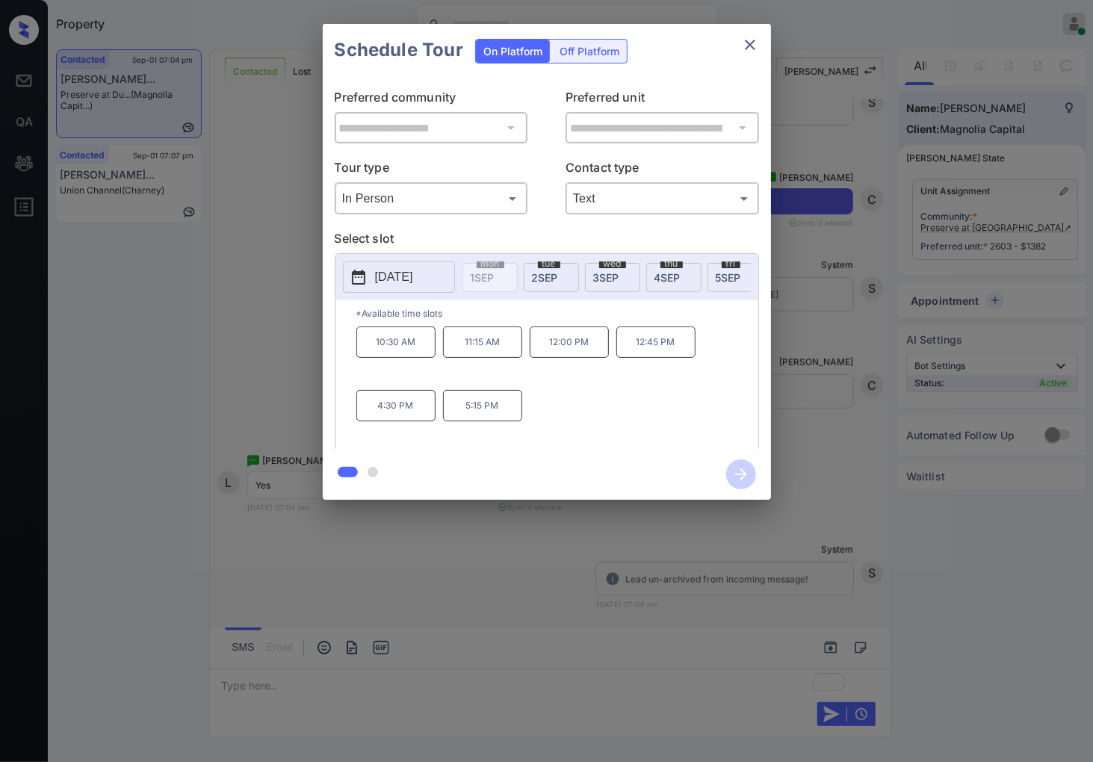
click at [484, 414] on p "5:15 PM" at bounding box center [482, 405] width 79 height 31
click at [867, 308] on div "**********" at bounding box center [546, 262] width 1093 height 524
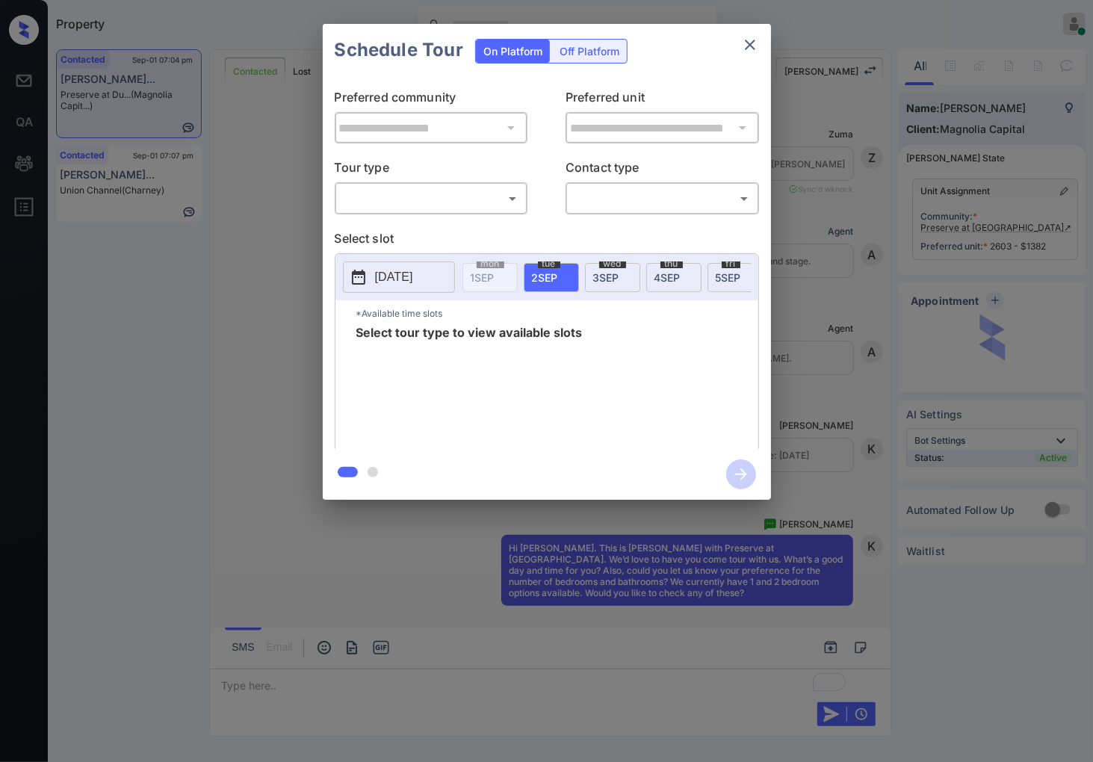
scroll to position [3504, 0]
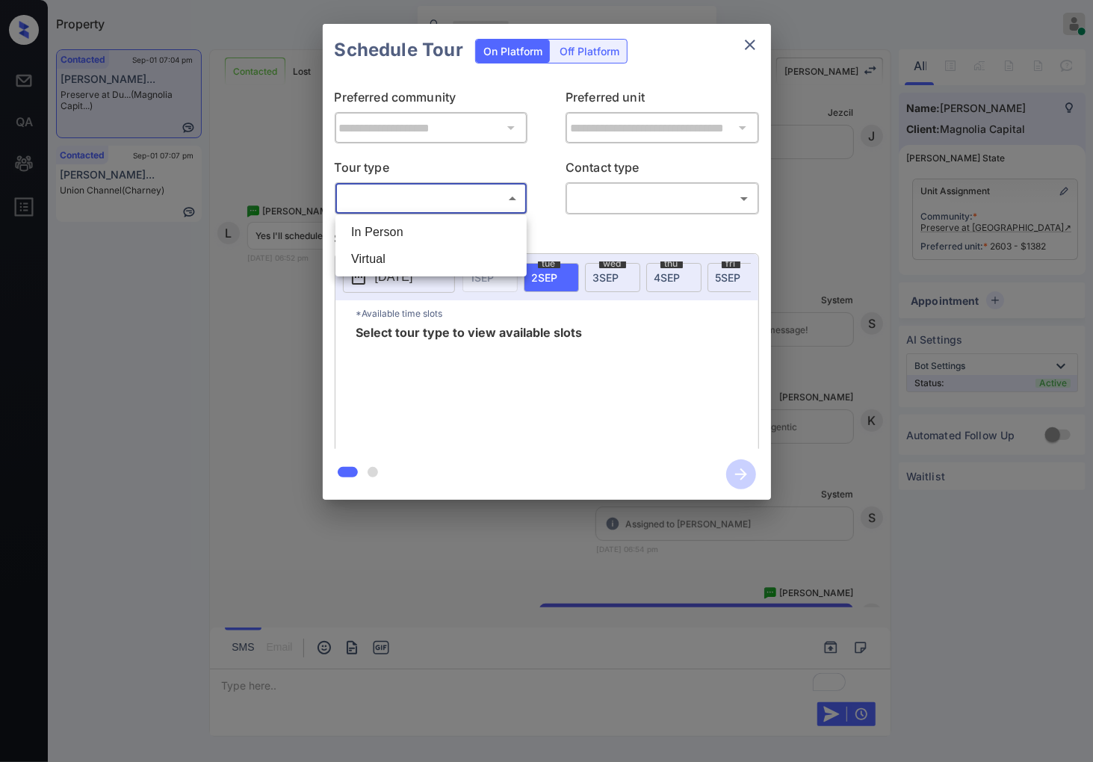
click at [432, 192] on body "Property [PERSON_NAME] Online Set yourself offline Set yourself on break Profil…" at bounding box center [546, 381] width 1093 height 762
click at [438, 233] on li "In Person" at bounding box center [431, 232] width 184 height 27
type input "********"
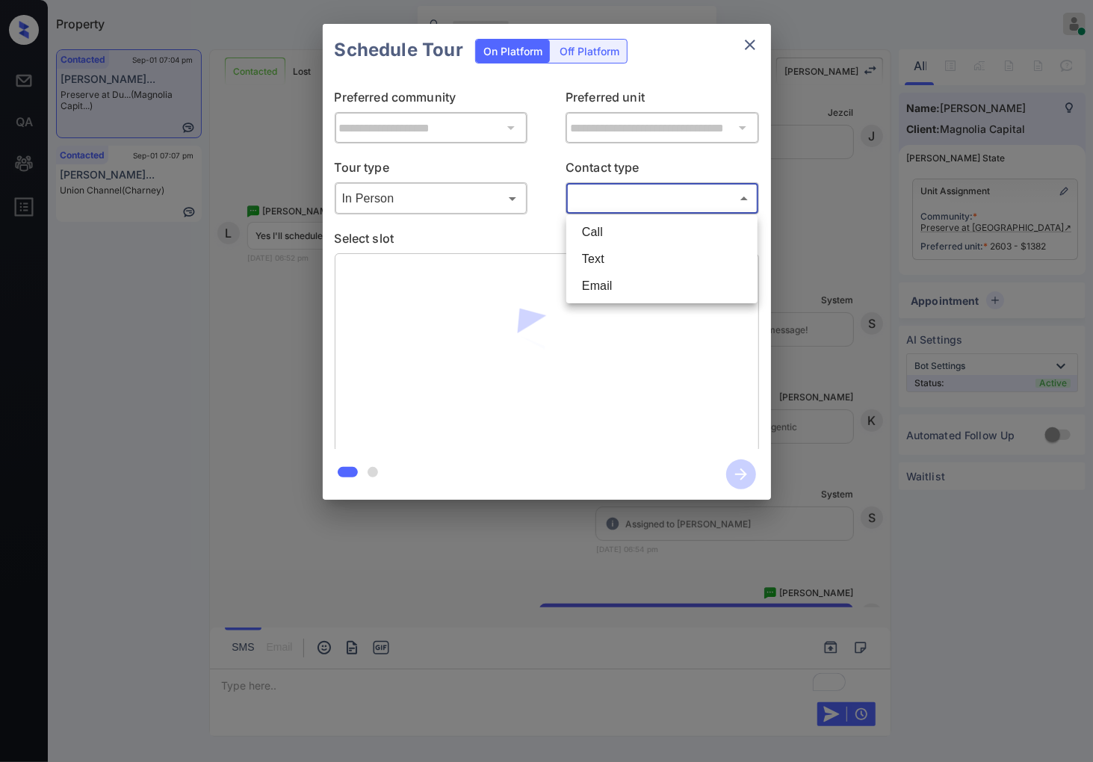
click at [633, 202] on body "Property Caroline Dacanay Online Set yourself offline Set yourself on break Pro…" at bounding box center [546, 381] width 1093 height 762
click at [621, 258] on li "Text" at bounding box center [662, 259] width 184 height 27
type input "****"
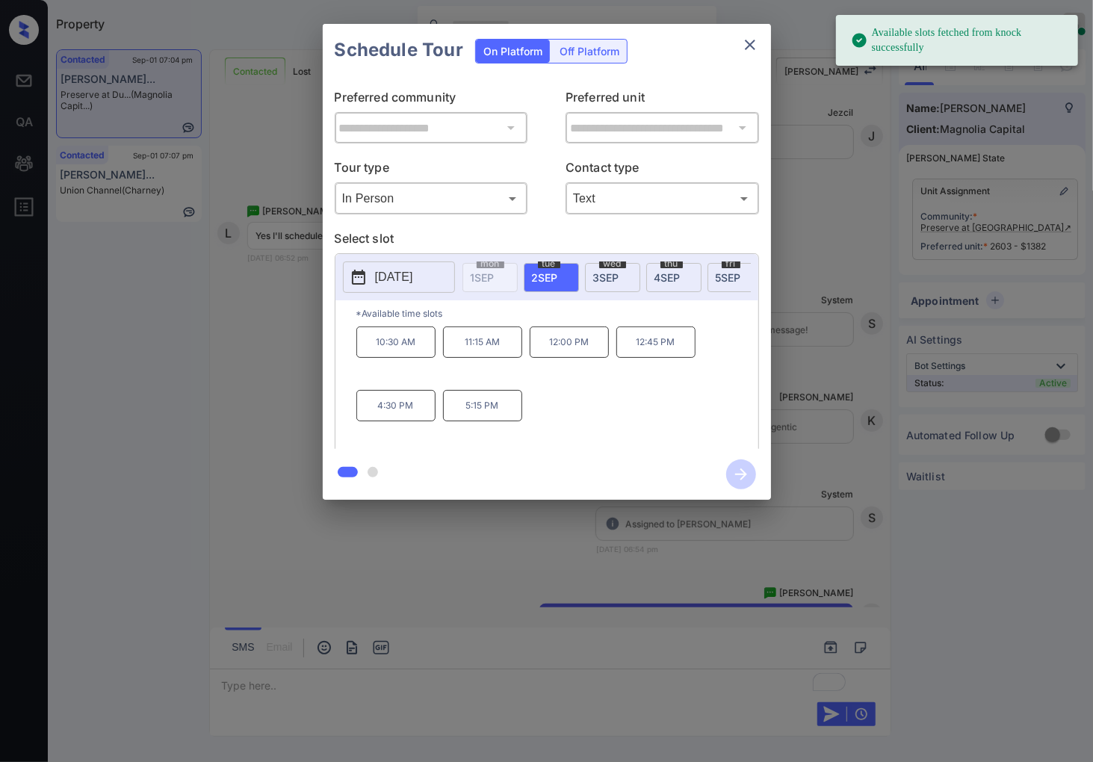
click at [472, 414] on p "5:15 PM" at bounding box center [482, 405] width 79 height 31
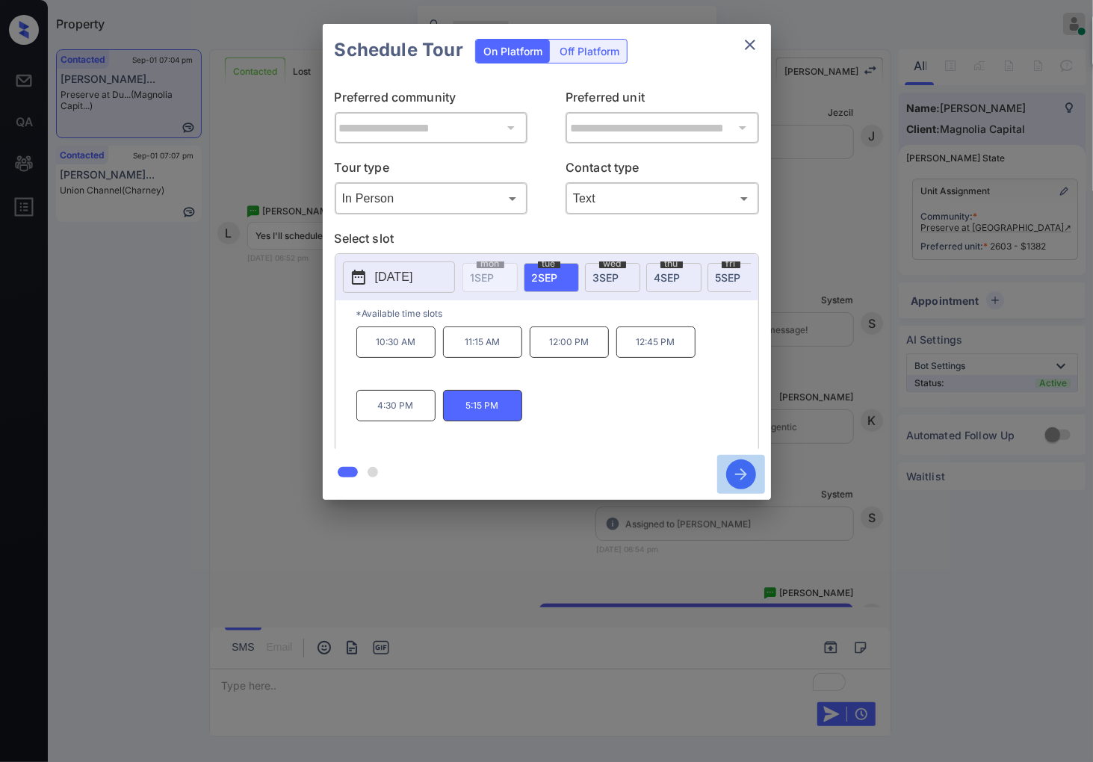
click at [736, 473] on icon "button" at bounding box center [741, 475] width 30 height 30
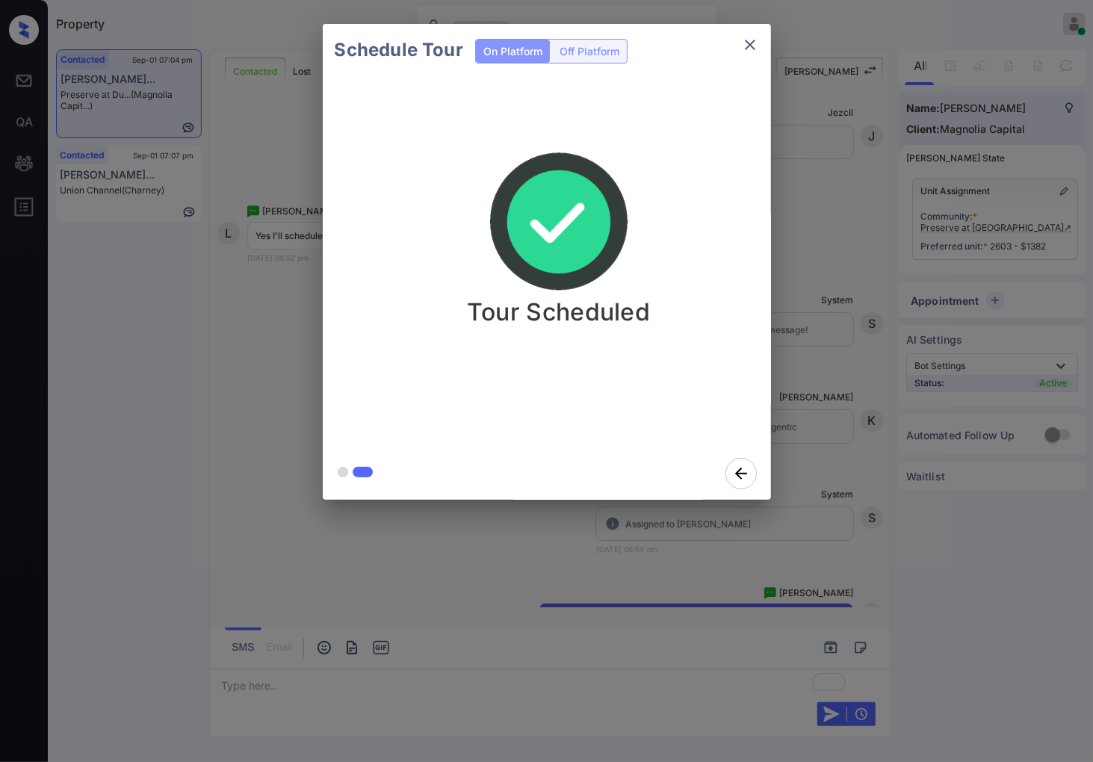
click at [286, 235] on div "Schedule Tour On Platform Off Platform Tour Scheduled" at bounding box center [546, 262] width 1093 height 524
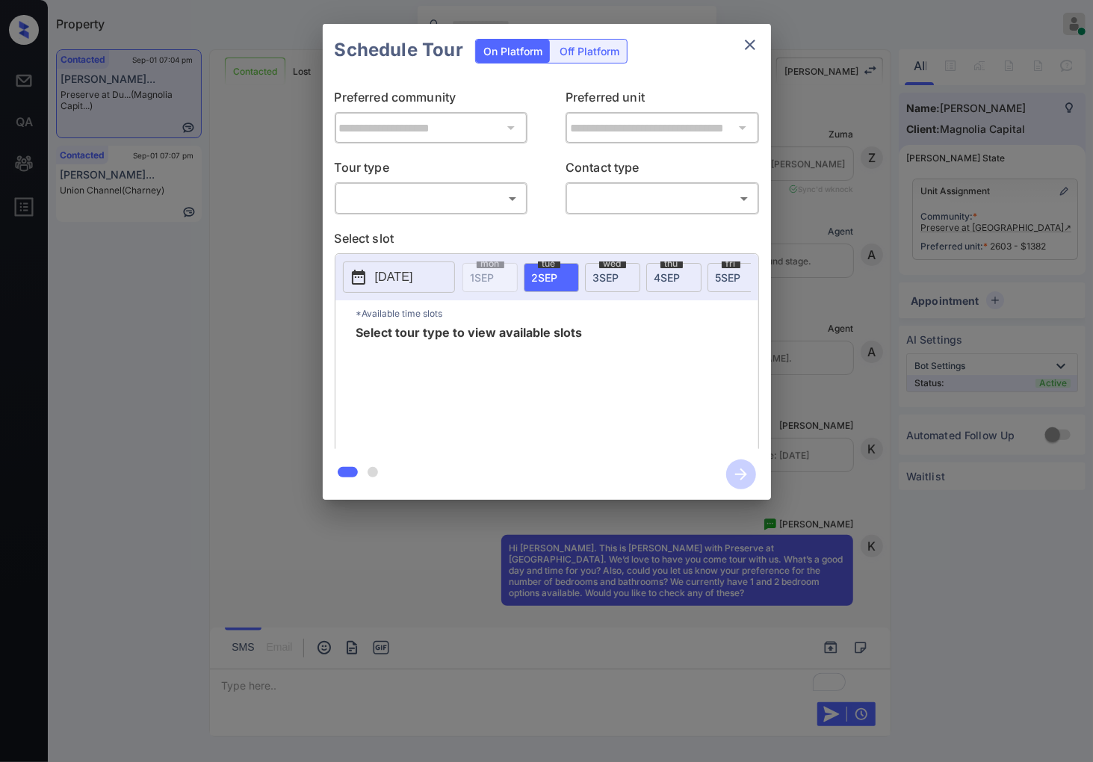
scroll to position [4269, 0]
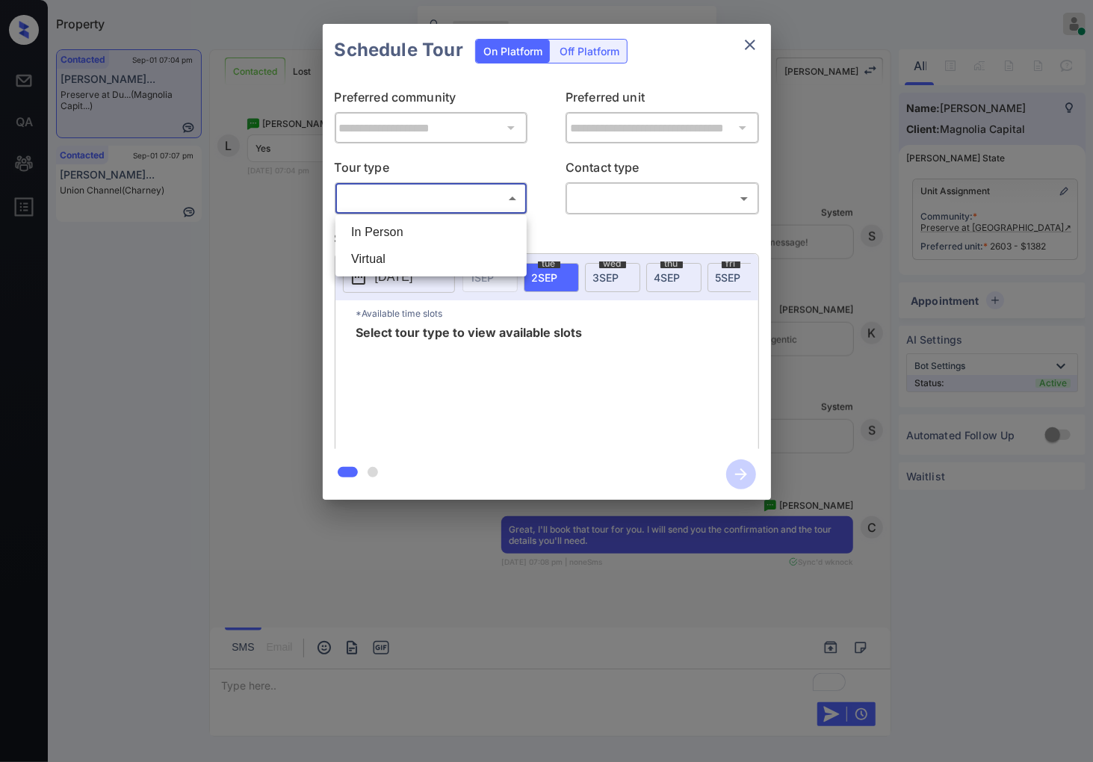
click at [490, 193] on body "Property [PERSON_NAME] Online Set yourself offline Set yourself on break Profil…" at bounding box center [546, 381] width 1093 height 762
click at [490, 229] on li "In Person" at bounding box center [431, 232] width 184 height 27
type input "********"
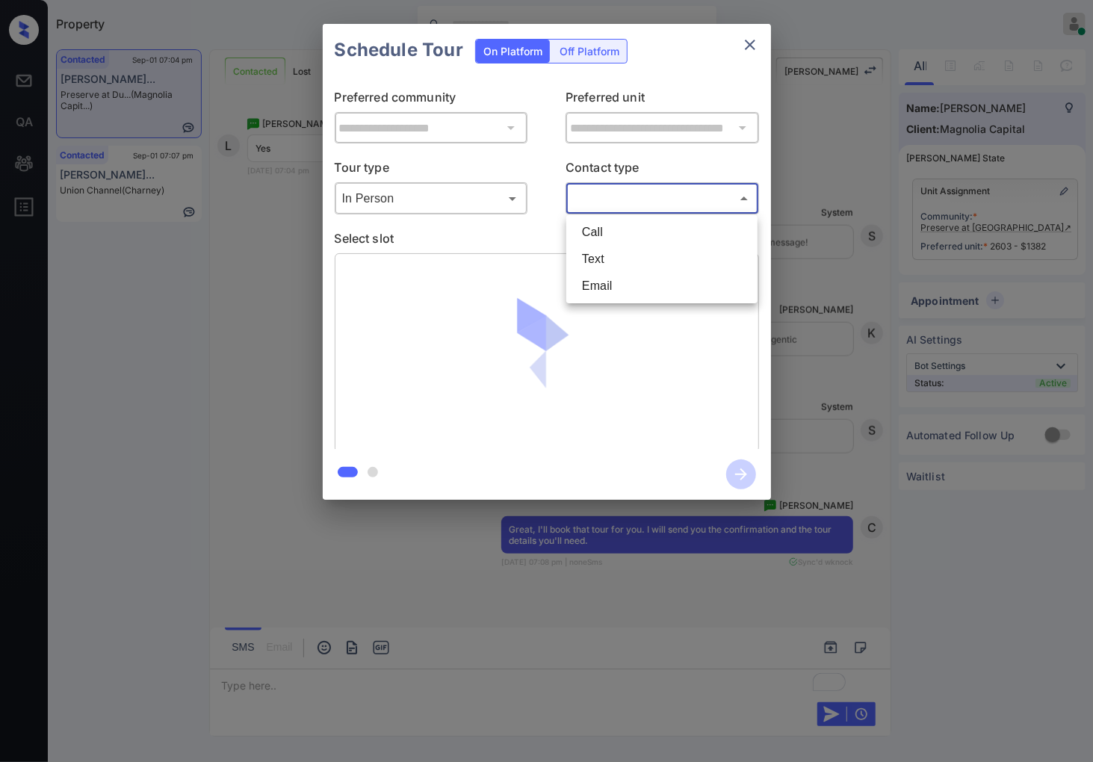
click at [632, 200] on body "Property Caroline Dacanay Online Set yourself offline Set yourself on break Pro…" at bounding box center [546, 381] width 1093 height 762
click at [625, 263] on li "Text" at bounding box center [662, 259] width 184 height 27
type input "****"
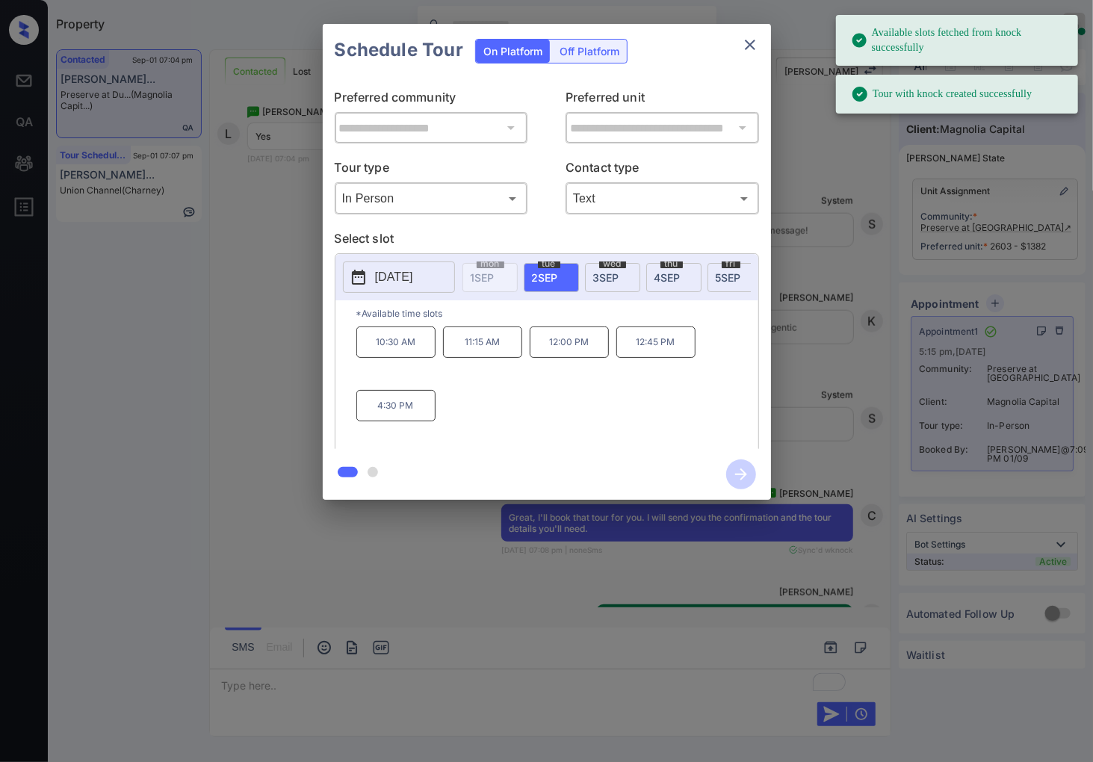
click at [922, 238] on div "**********" at bounding box center [546, 262] width 1093 height 524
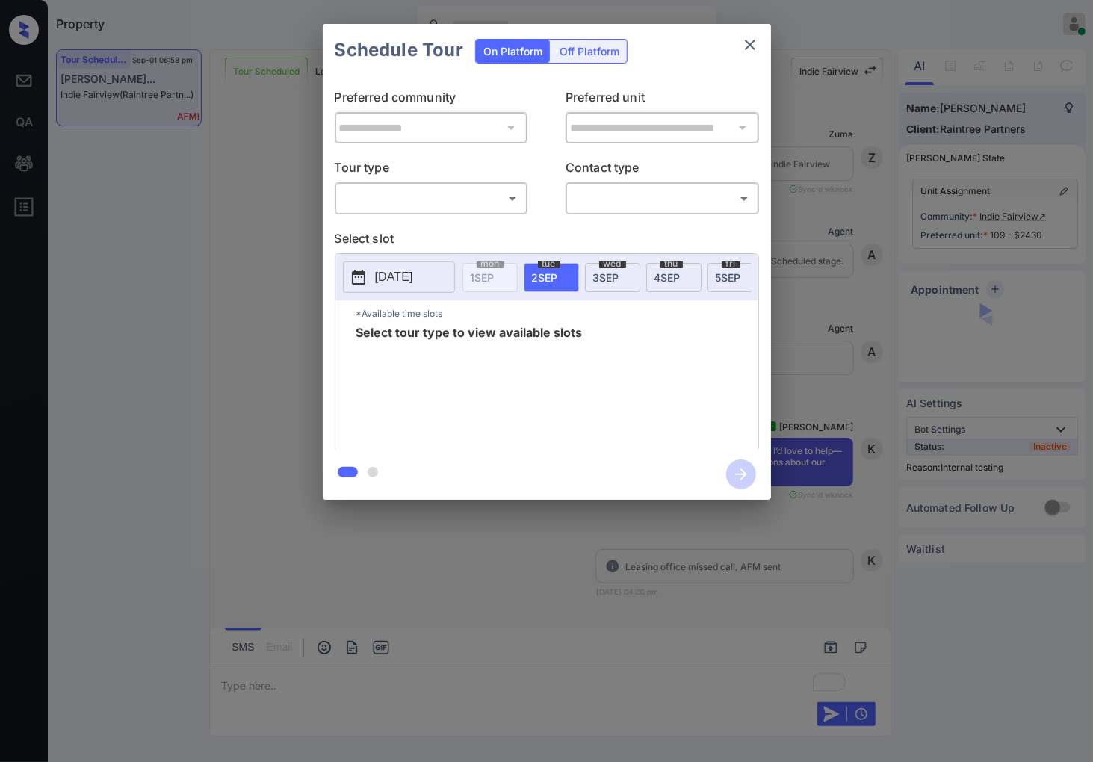
scroll to position [8723, 0]
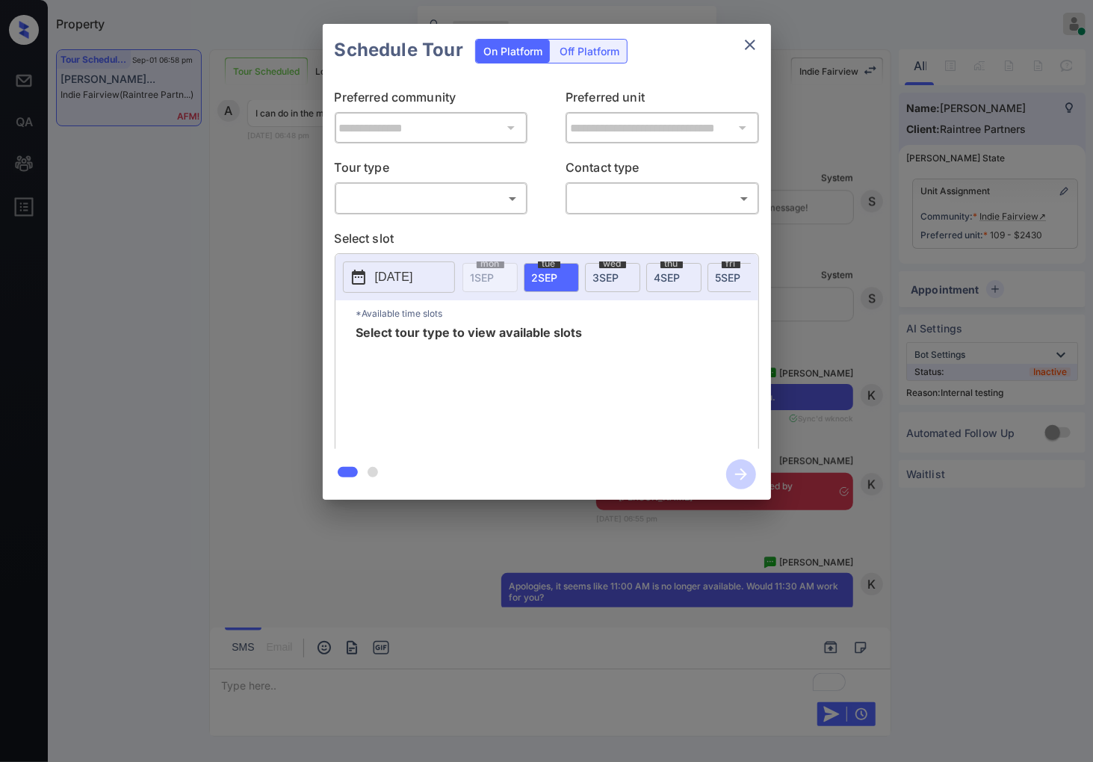
click at [495, 191] on body "Property [PERSON_NAME] Online Set yourself offline Set yourself on break Profil…" at bounding box center [546, 381] width 1093 height 762
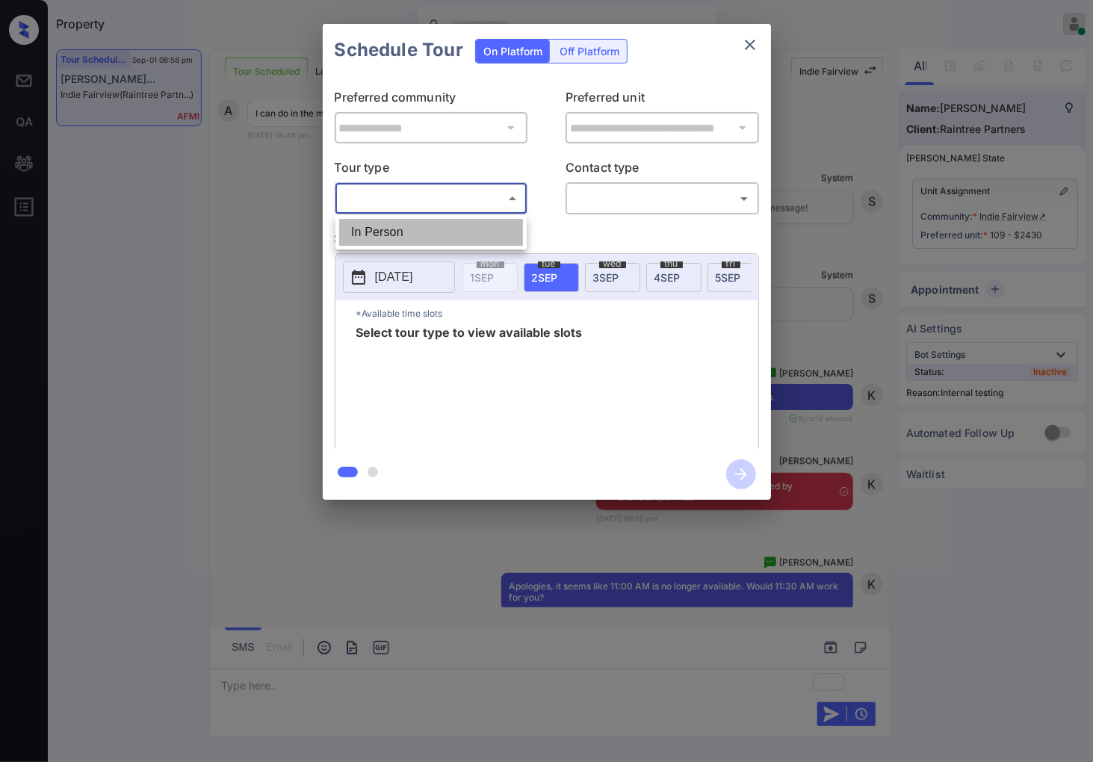
click at [486, 219] on li "In Person" at bounding box center [431, 232] width 184 height 27
type input "********"
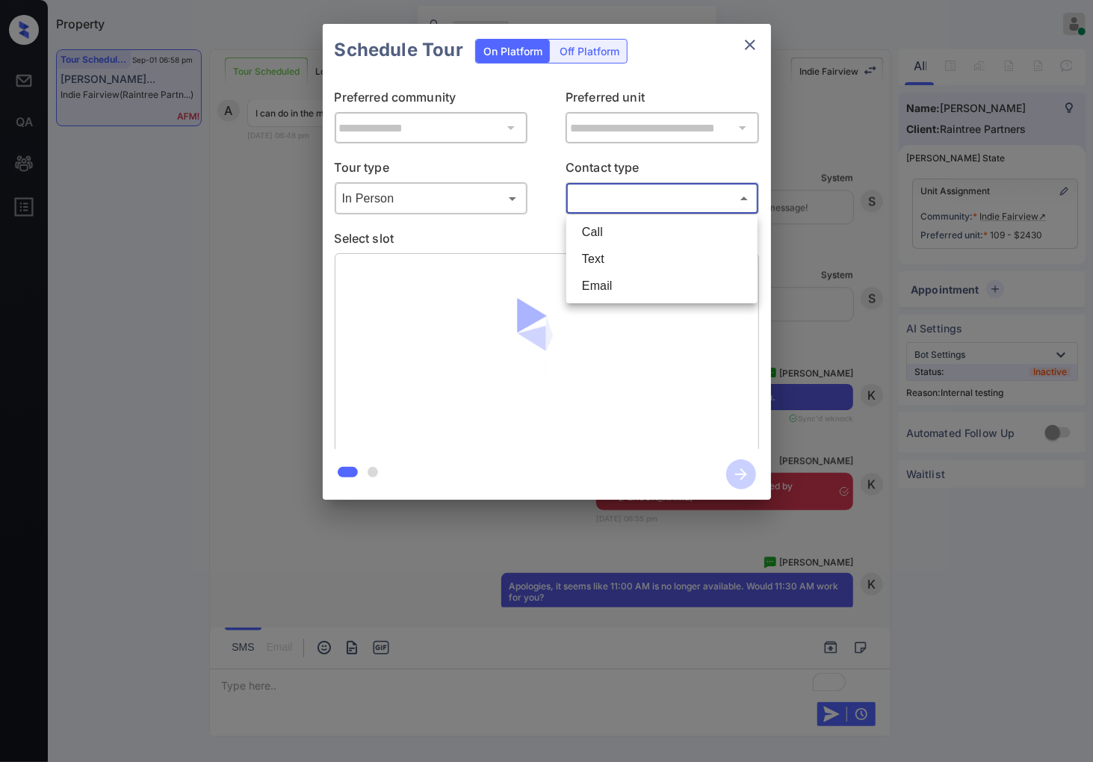
click at [625, 199] on body "Property [PERSON_NAME] Online Set yourself offline Set yourself on break Profil…" at bounding box center [546, 381] width 1093 height 762
click at [630, 253] on li "Text" at bounding box center [662, 259] width 184 height 27
type input "****"
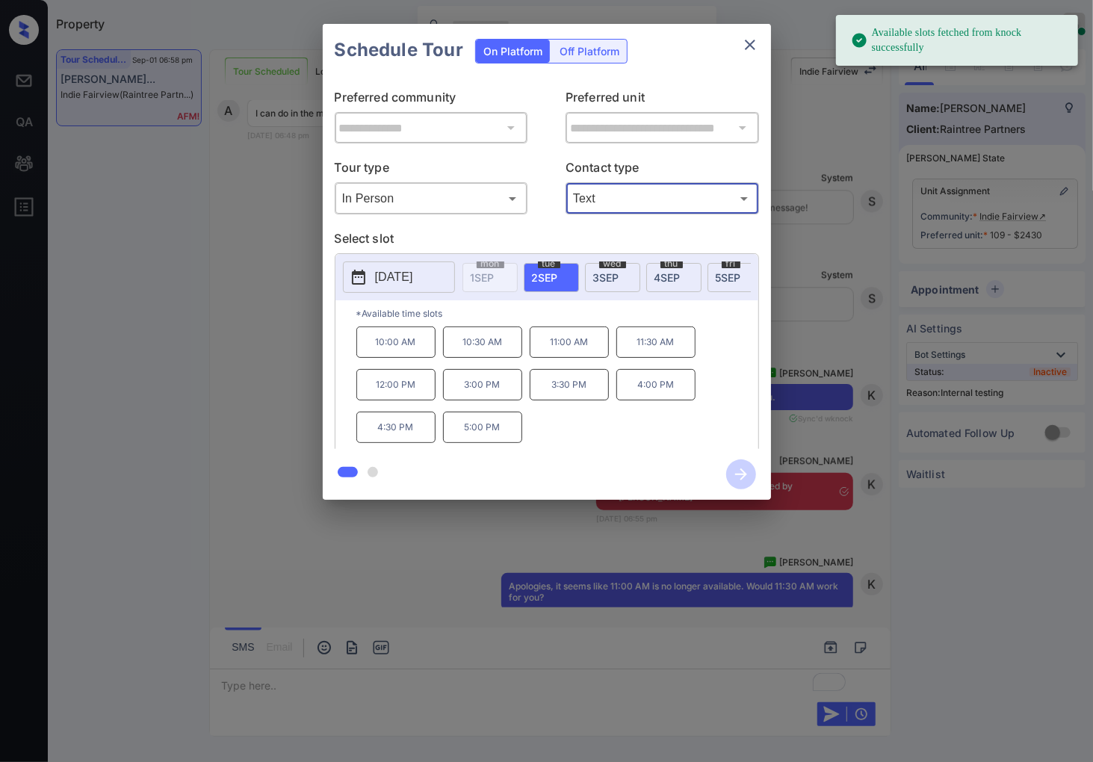
click at [413, 274] on p "[DATE]" at bounding box center [394, 277] width 38 height 18
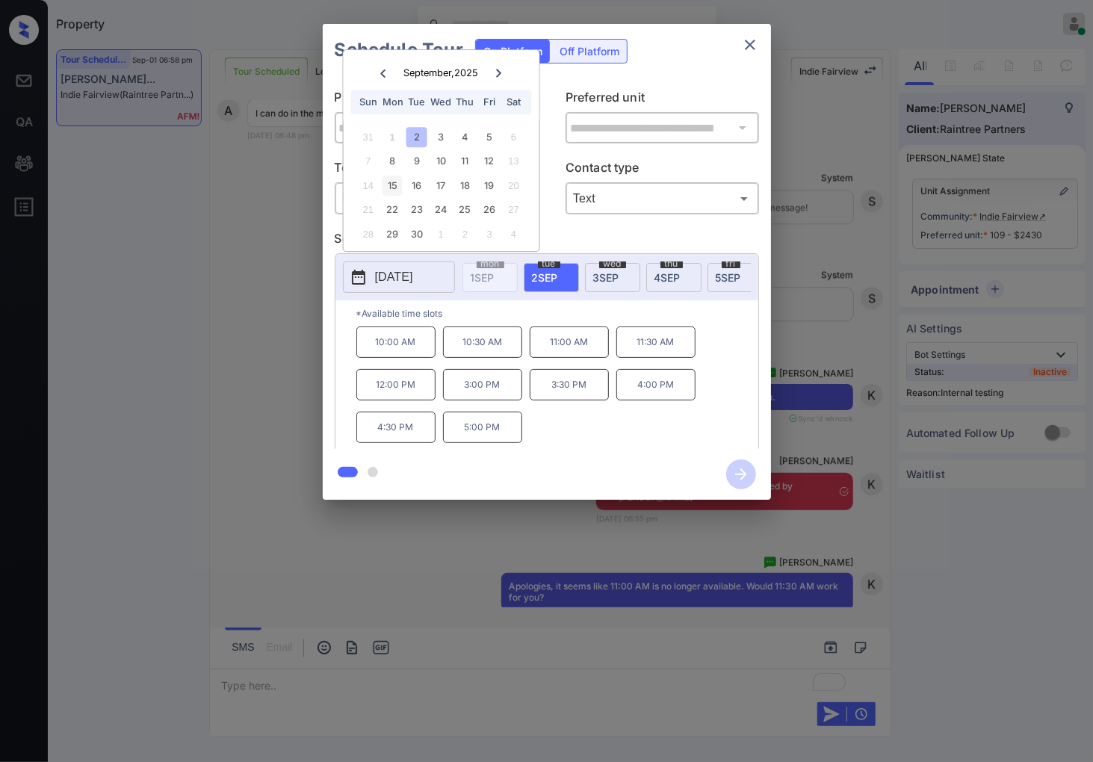
click at [396, 188] on div "15" at bounding box center [393, 186] width 20 height 20
click at [581, 353] on p "11:00 AM" at bounding box center [569, 342] width 79 height 31
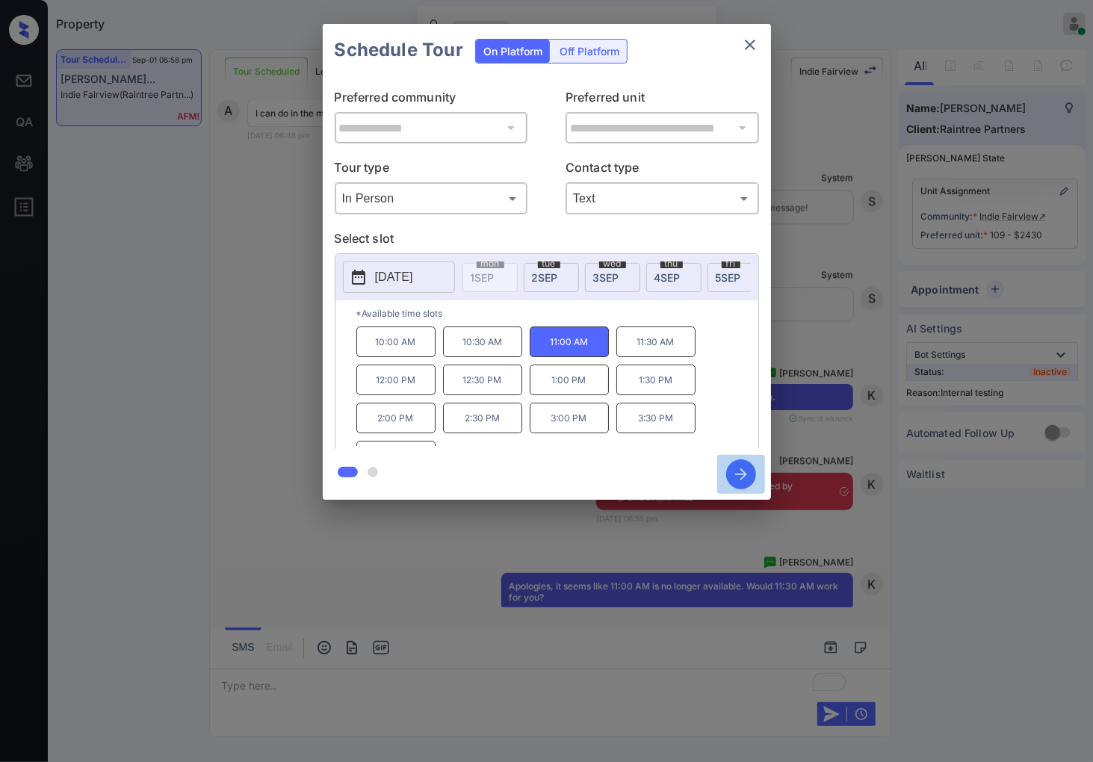
click at [744, 475] on icon "button" at bounding box center [741, 475] width 12 height 12
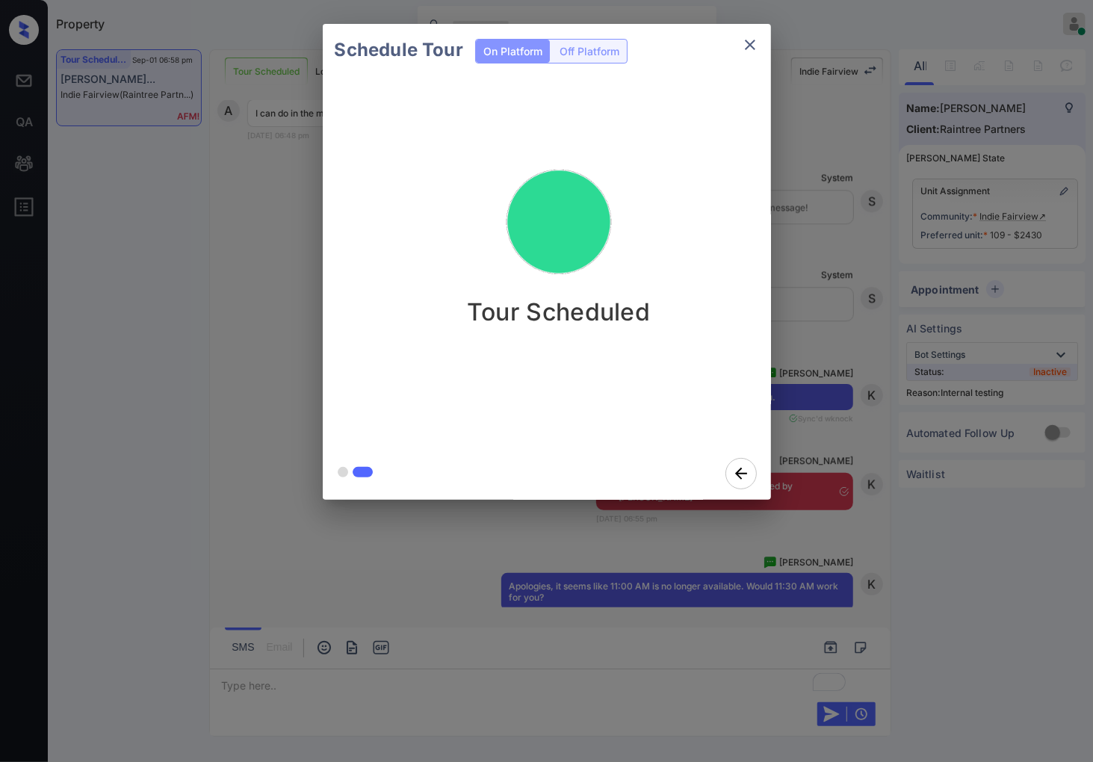
click at [812, 426] on div "Schedule Tour On Platform Off Platform Tour Scheduled" at bounding box center [546, 262] width 1093 height 524
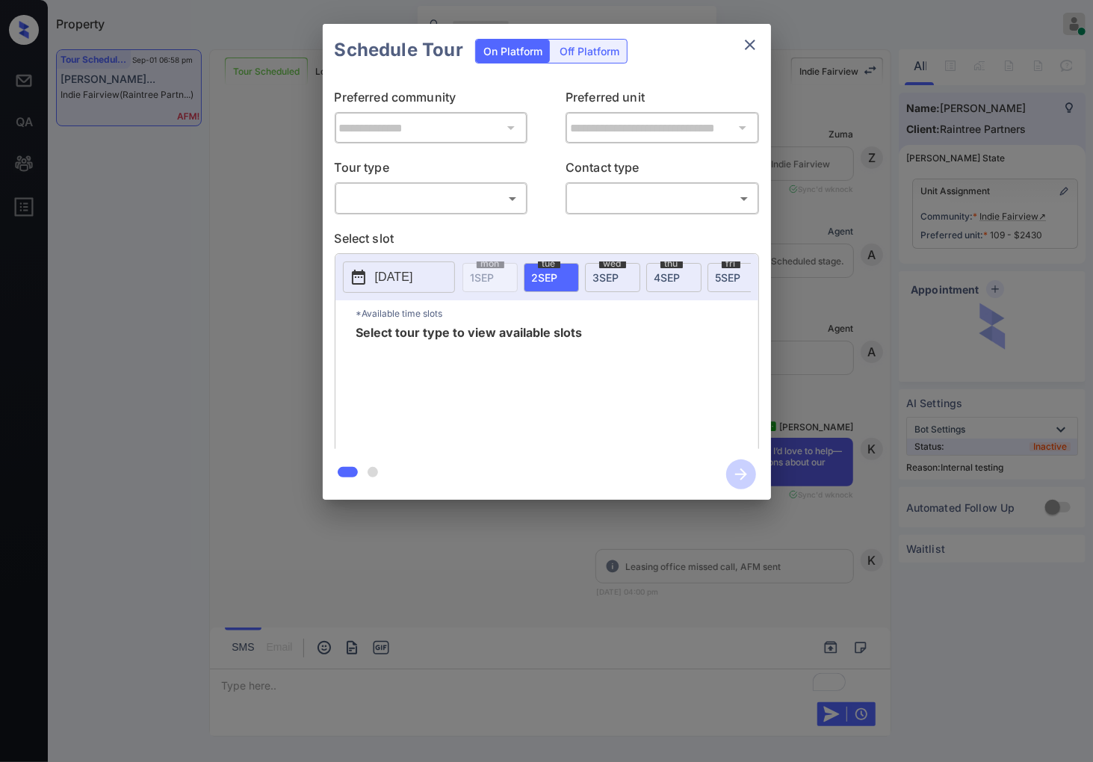
scroll to position [10152, 0]
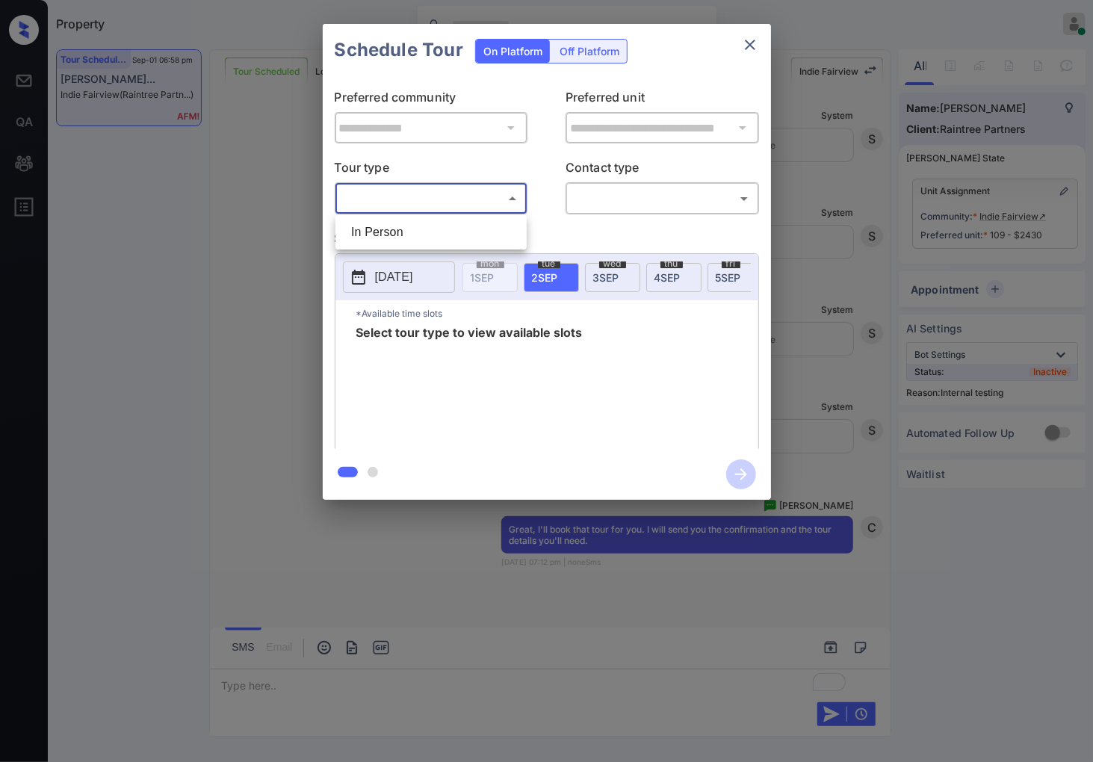
click at [415, 209] on body "Property [PERSON_NAME] Online Set yourself offline Set yourself on break Profil…" at bounding box center [546, 381] width 1093 height 762
click at [425, 241] on li "In Person" at bounding box center [431, 232] width 184 height 27
type input "********"
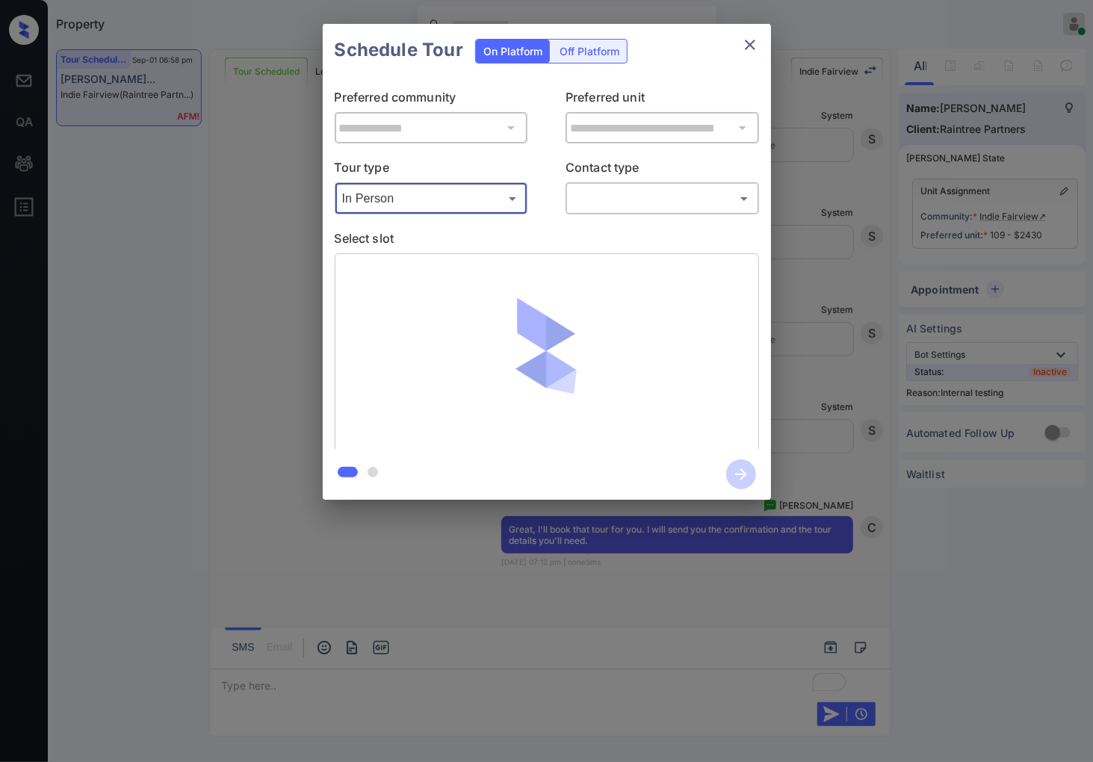
click at [695, 194] on body "Property [PERSON_NAME] Online Set yourself offline Set yourself on break Profil…" at bounding box center [546, 381] width 1093 height 762
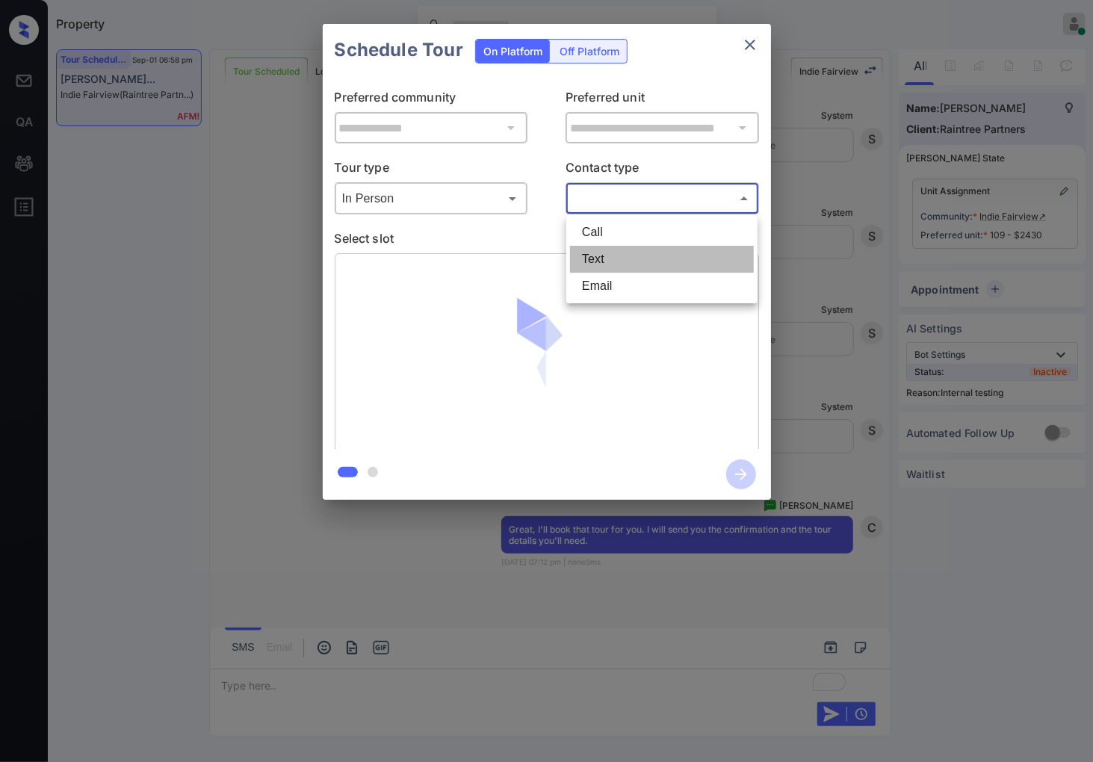
click at [685, 262] on li "Text" at bounding box center [662, 259] width 184 height 27
type input "****"
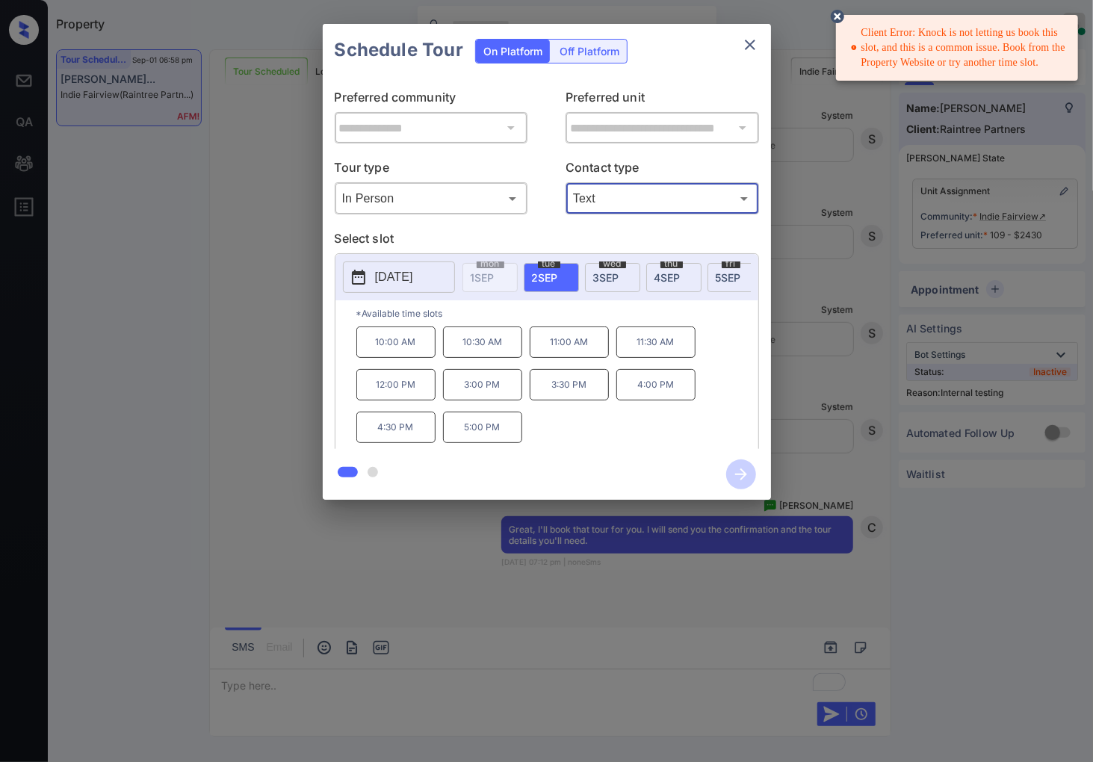
click at [960, 41] on div "Client Error: Knock is not letting us book this slot, and this is a common issu…" at bounding box center [958, 47] width 215 height 57
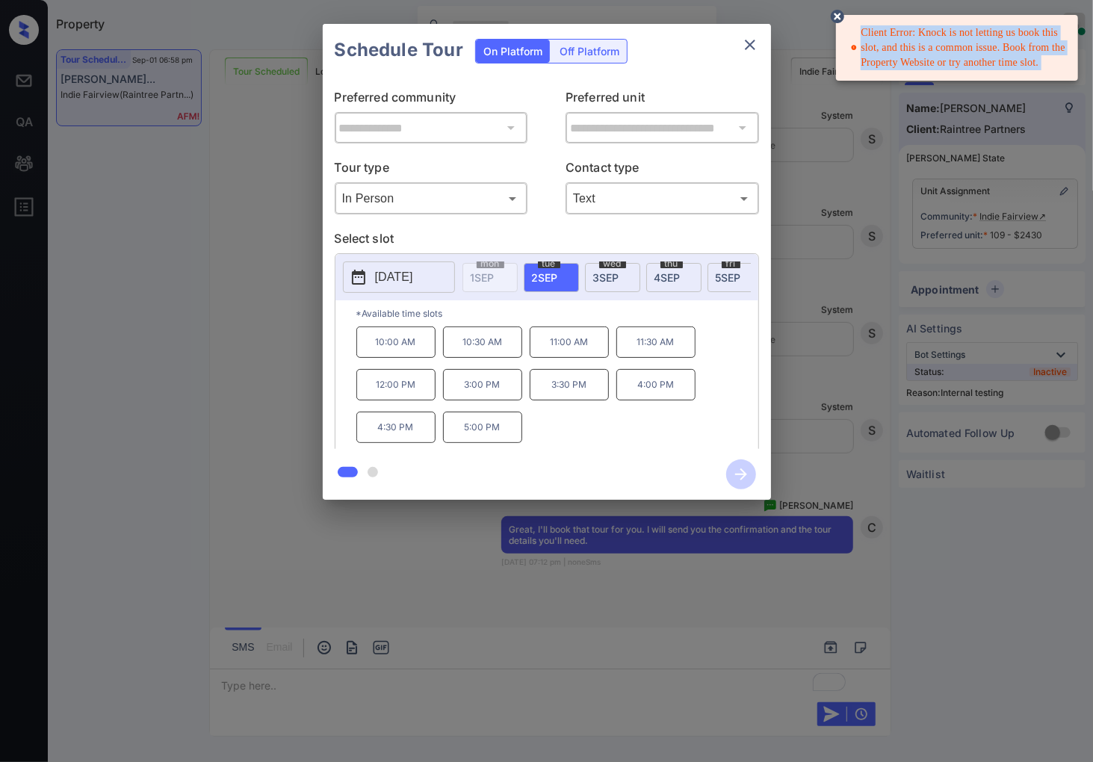
click at [960, 41] on div "Client Error: Knock is not letting us book this slot, and this is a common issu…" at bounding box center [958, 47] width 215 height 57
copy div "Client Error: Knock is not letting us book this slot, and this is a common issu…"
click at [832, 342] on div "**********" at bounding box center [546, 262] width 1093 height 524
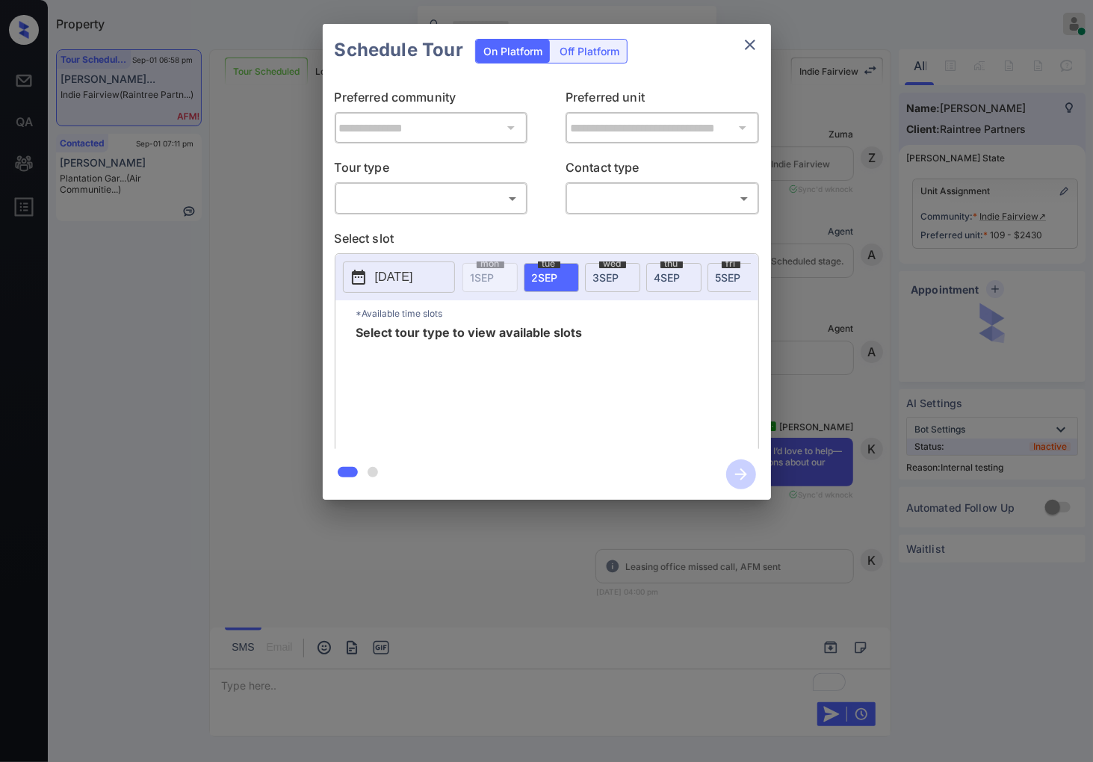
scroll to position [10152, 0]
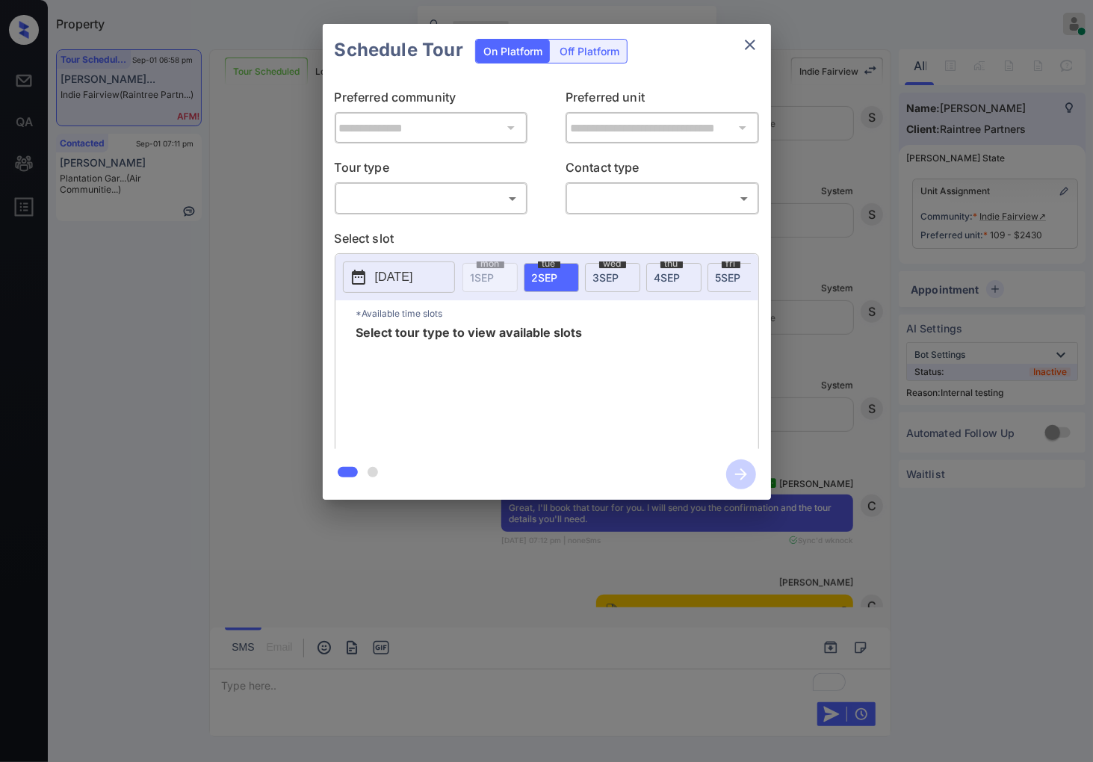
click at [525, 191] on div "​ ​" at bounding box center [432, 198] width 194 height 32
click at [519, 200] on body "Property [PERSON_NAME] Online Set yourself offline Set yourself on break Profil…" at bounding box center [546, 381] width 1093 height 762
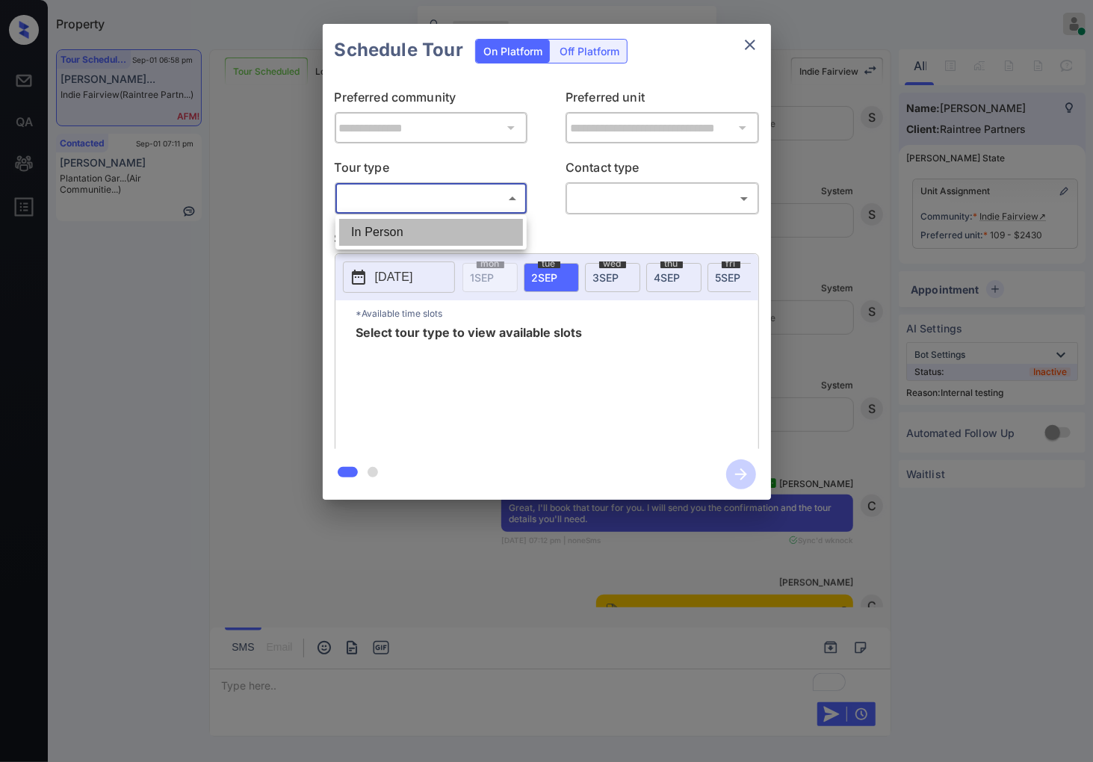
click at [508, 229] on li "In Person" at bounding box center [431, 232] width 184 height 27
type input "********"
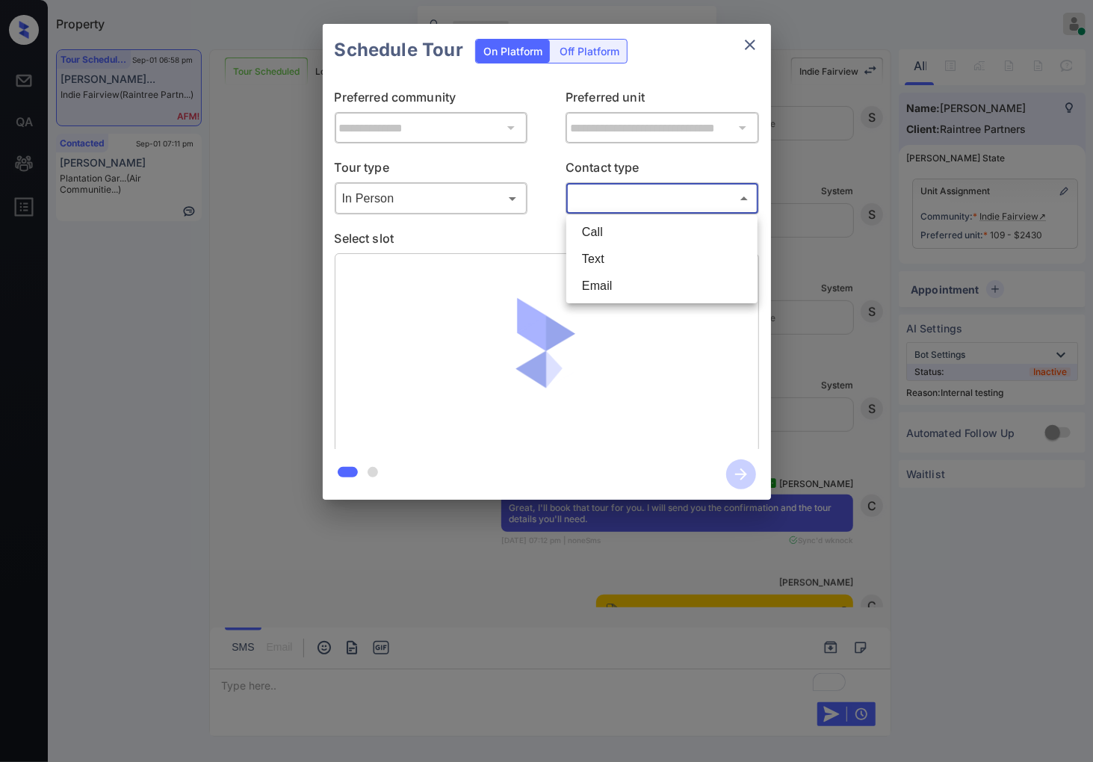
click at [611, 196] on body "Property [PERSON_NAME] Online Set yourself offline Set yourself on break Profil…" at bounding box center [546, 381] width 1093 height 762
click at [617, 268] on li "Text" at bounding box center [662, 259] width 184 height 27
type input "****"
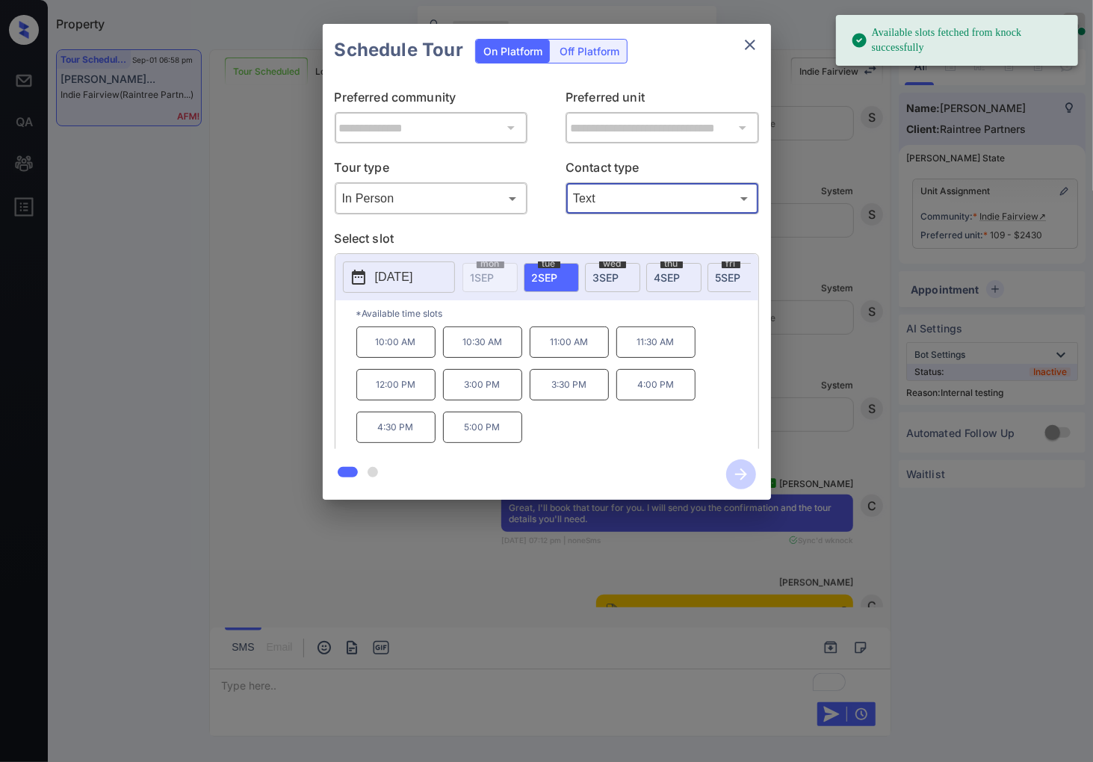
click at [413, 274] on p "[DATE]" at bounding box center [394, 277] width 38 height 18
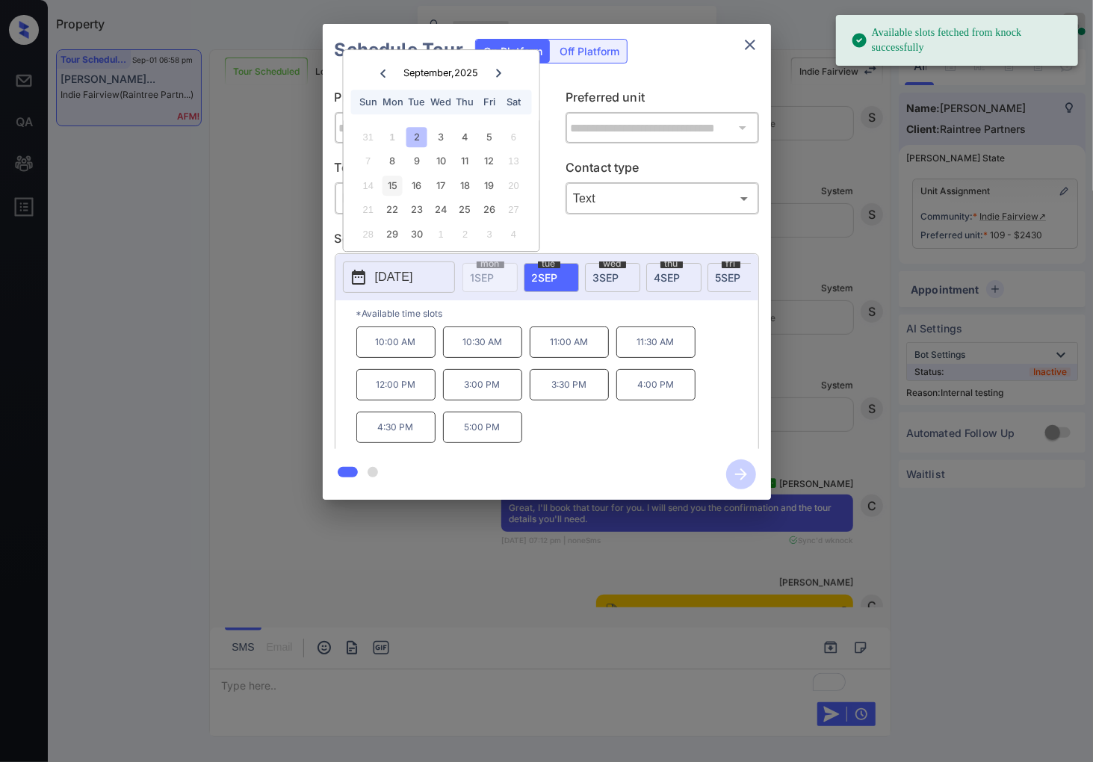
click at [395, 185] on div "15" at bounding box center [393, 186] width 20 height 20
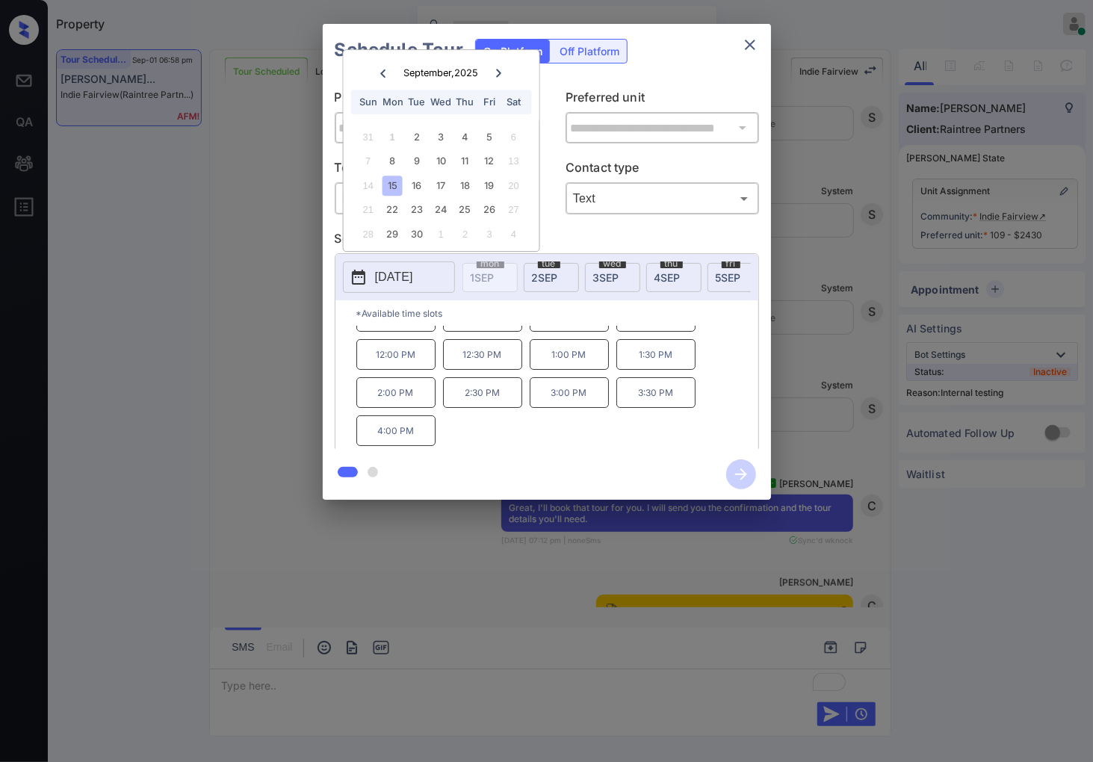
scroll to position [0, 0]
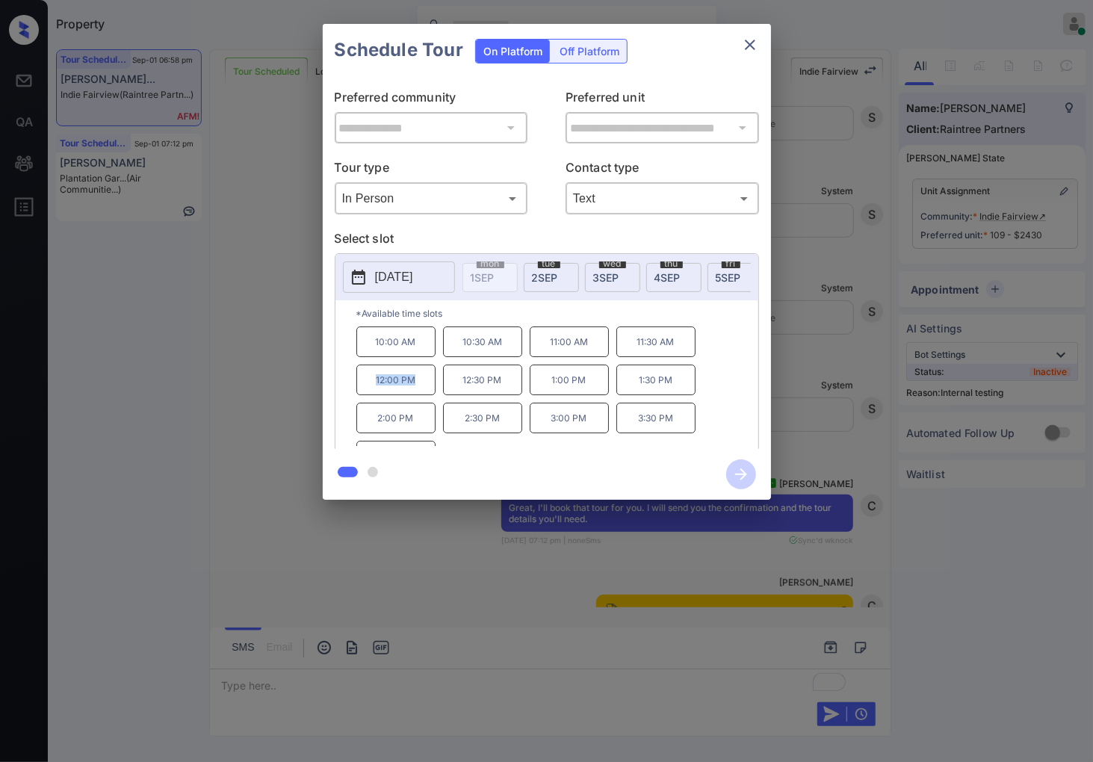
drag, startPoint x: 420, startPoint y: 389, endPoint x: 368, endPoint y: 386, distance: 52.4
click at [368, 386] on p "12:00 PM" at bounding box center [396, 380] width 79 height 31
copy p "12:00 PM"
drag, startPoint x: 591, startPoint y: 387, endPoint x: 547, endPoint y: 386, distance: 44.1
click at [547, 386] on p "1:00 PM" at bounding box center [569, 380] width 79 height 31
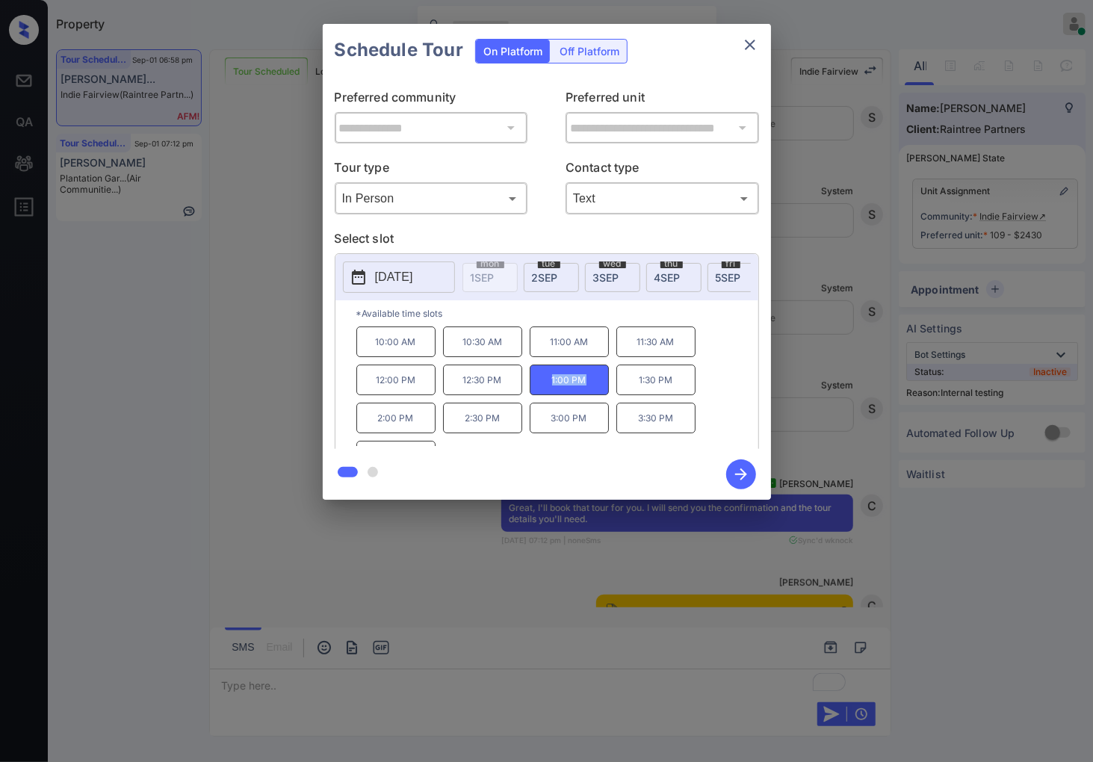
copy p "1:00 PM"
drag, startPoint x: 678, startPoint y: 431, endPoint x: 635, endPoint y: 425, distance: 43.1
click at [635, 425] on p "3:30 PM" at bounding box center [656, 418] width 79 height 31
copy p "3:30 PM"
click at [431, 558] on div at bounding box center [546, 381] width 1093 height 762
